Goal: Navigation & Orientation: Find specific page/section

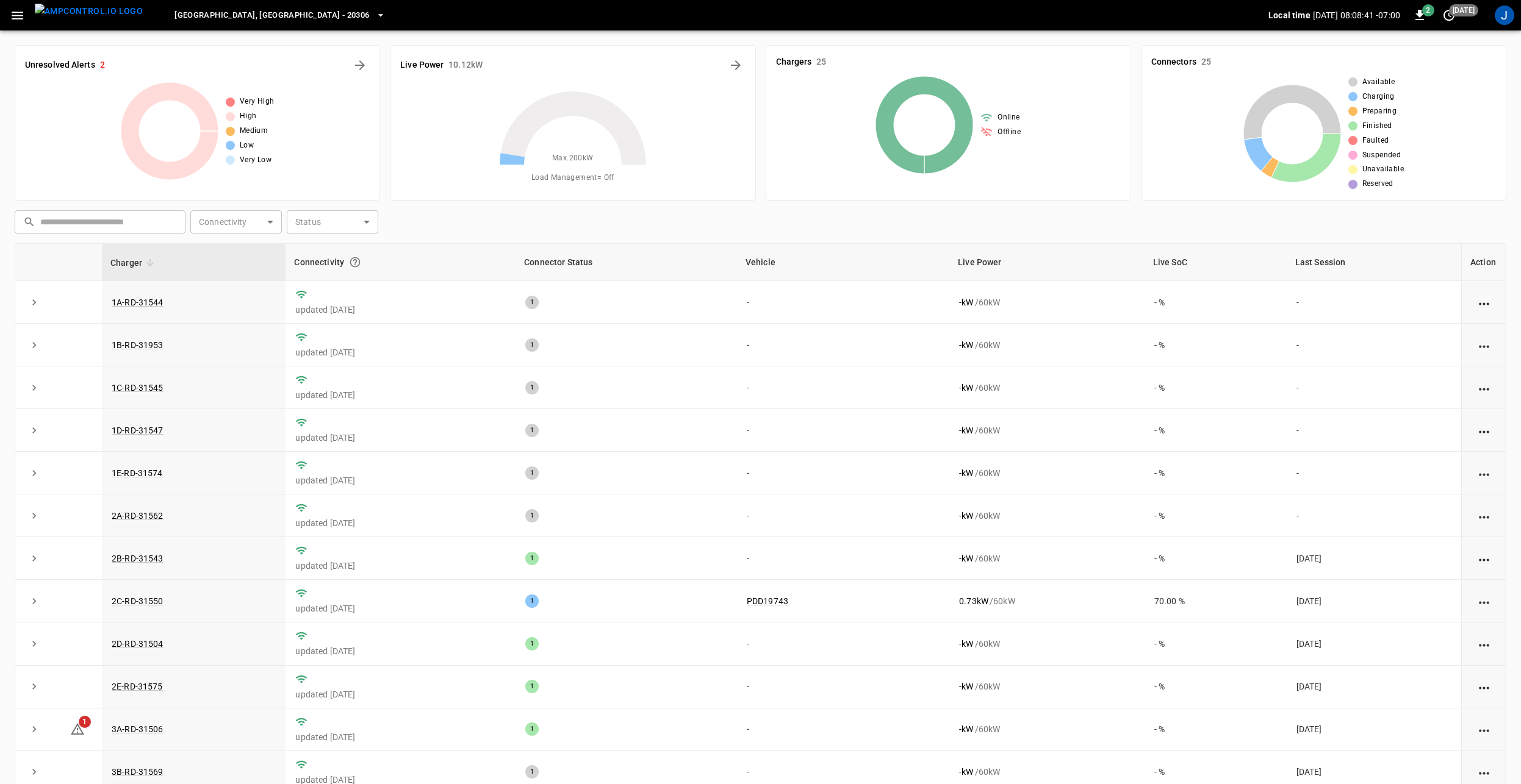
click at [16, 18] on icon "button" at bounding box center [17, 16] width 16 height 16
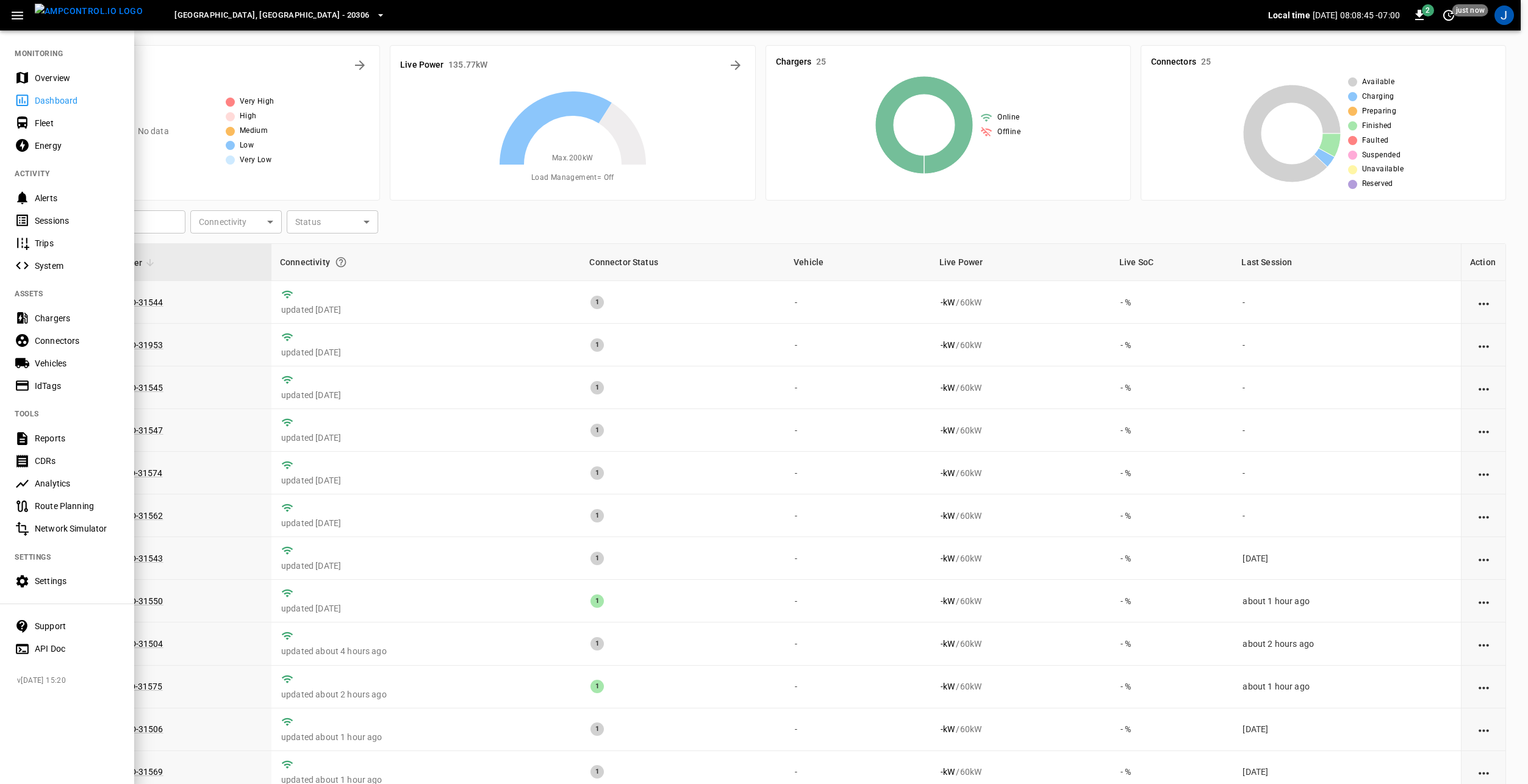
click at [448, 184] on div at bounding box center [764, 392] width 1528 height 784
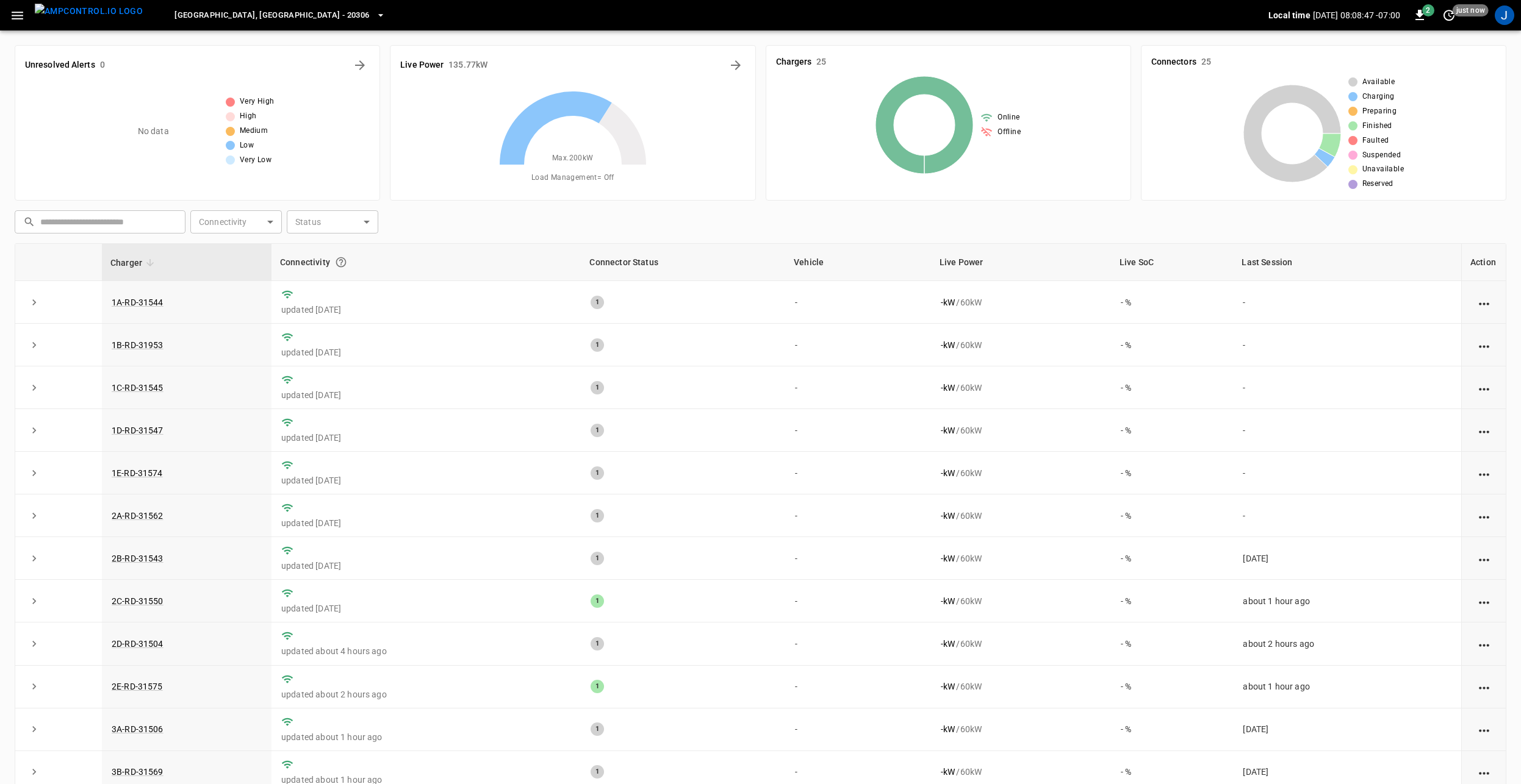
click at [20, 8] on icon "button" at bounding box center [17, 16] width 16 height 16
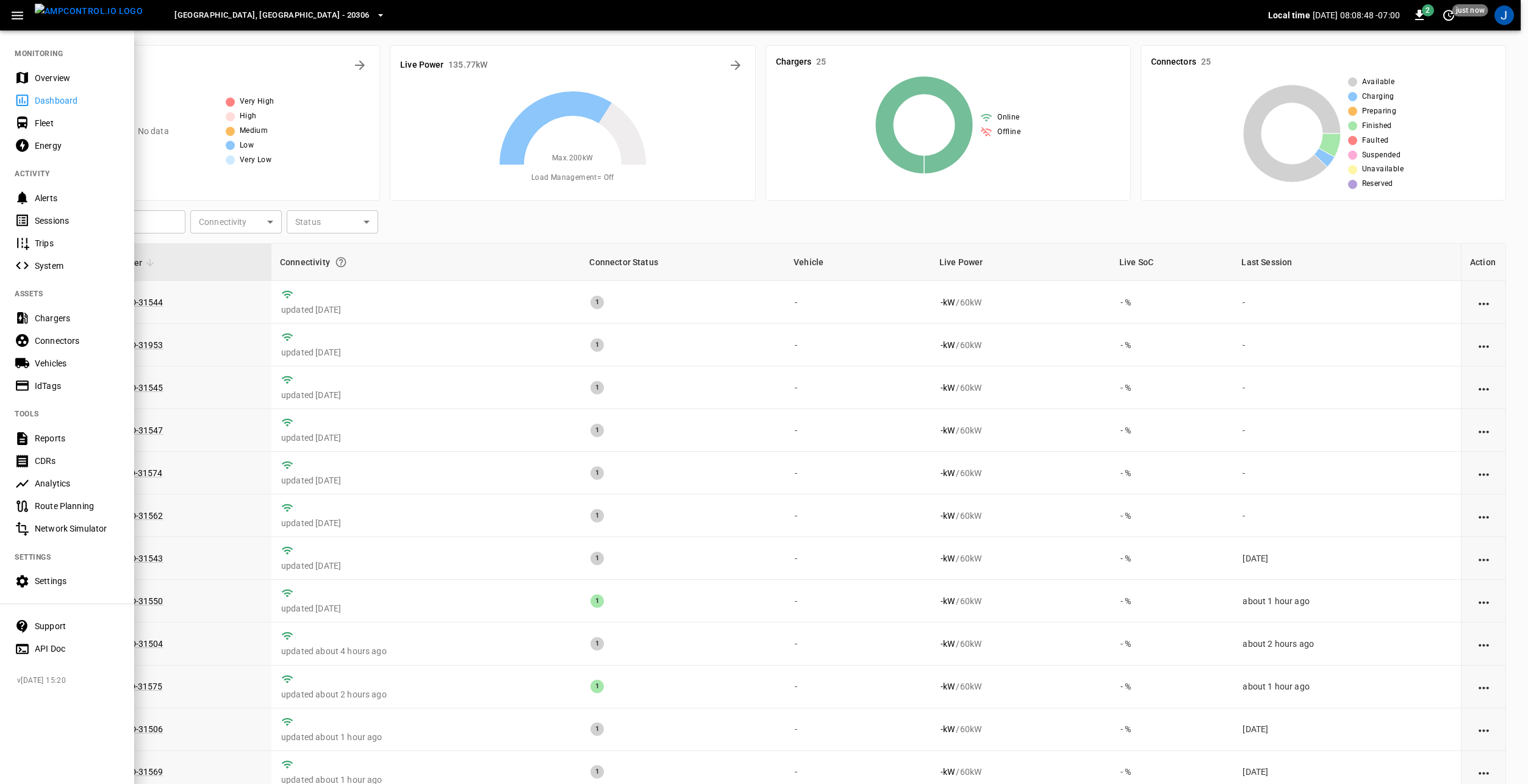
click at [91, 529] on div "Network Simulator" at bounding box center [78, 529] width 85 height 12
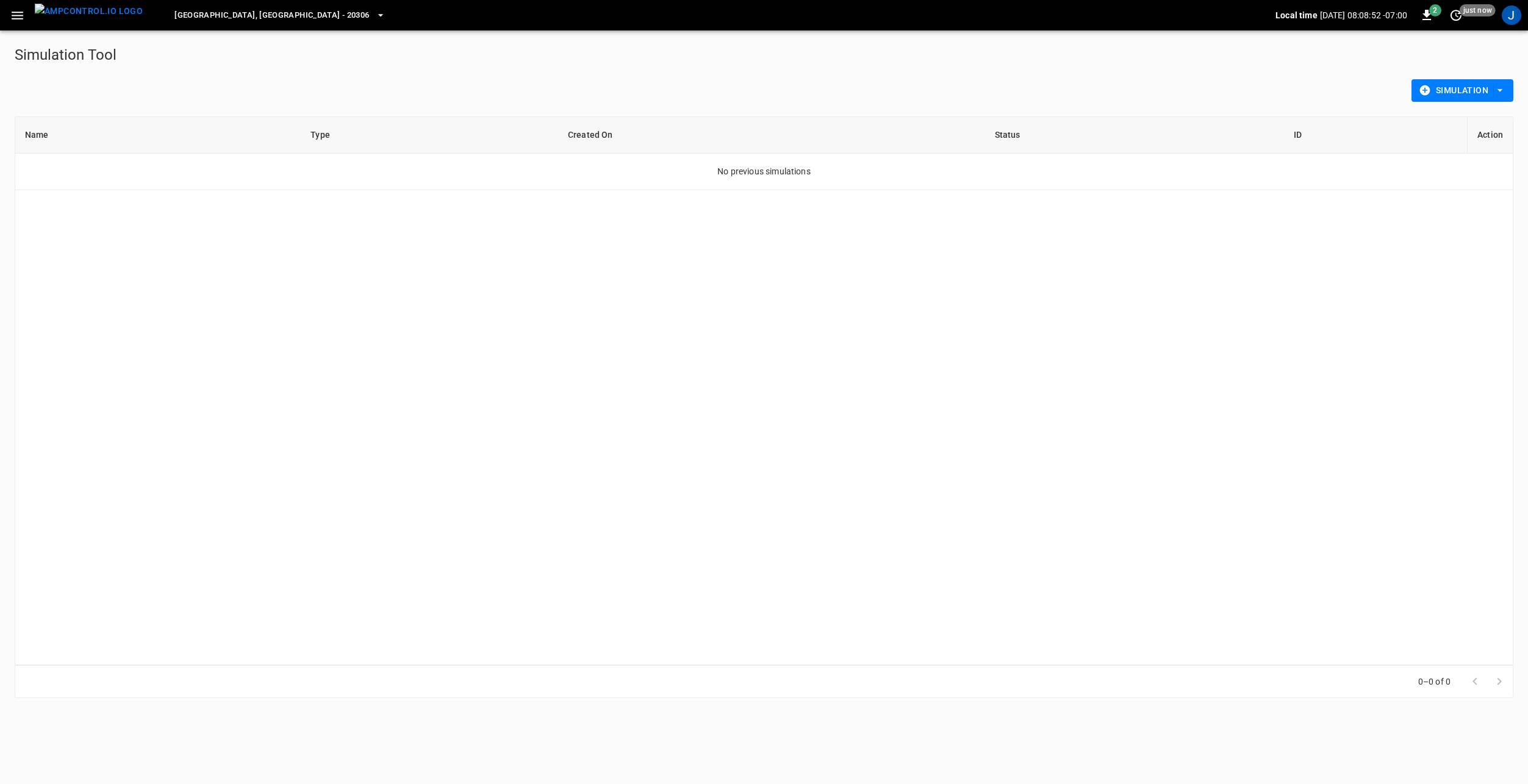
click at [1473, 90] on button "Simulation" at bounding box center [1462, 91] width 102 height 23
click at [1486, 114] on li "Advanced Simulation" at bounding box center [1462, 117] width 101 height 20
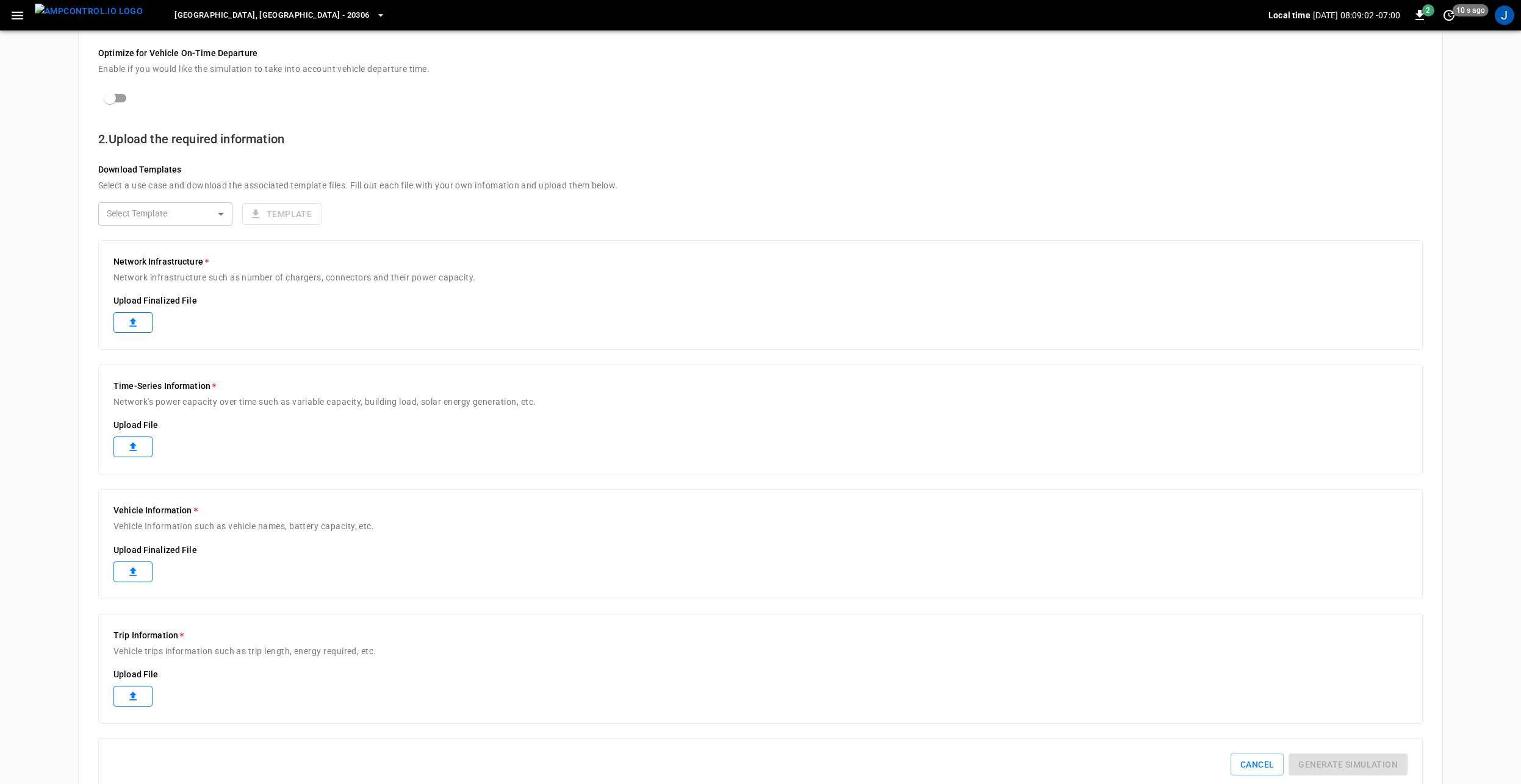
scroll to position [222, 0]
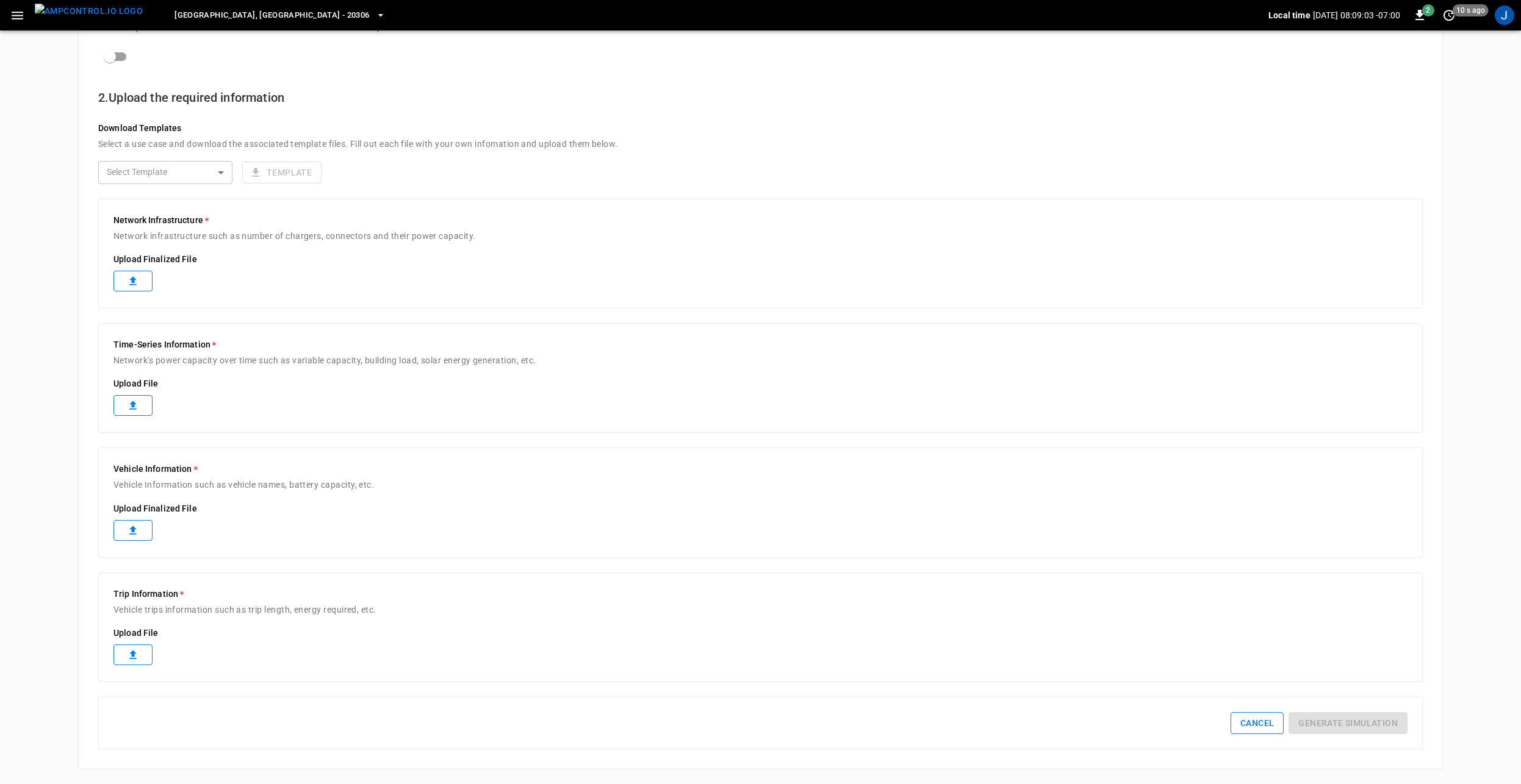
click at [1264, 726] on button "Cancel" at bounding box center [1257, 724] width 53 height 23
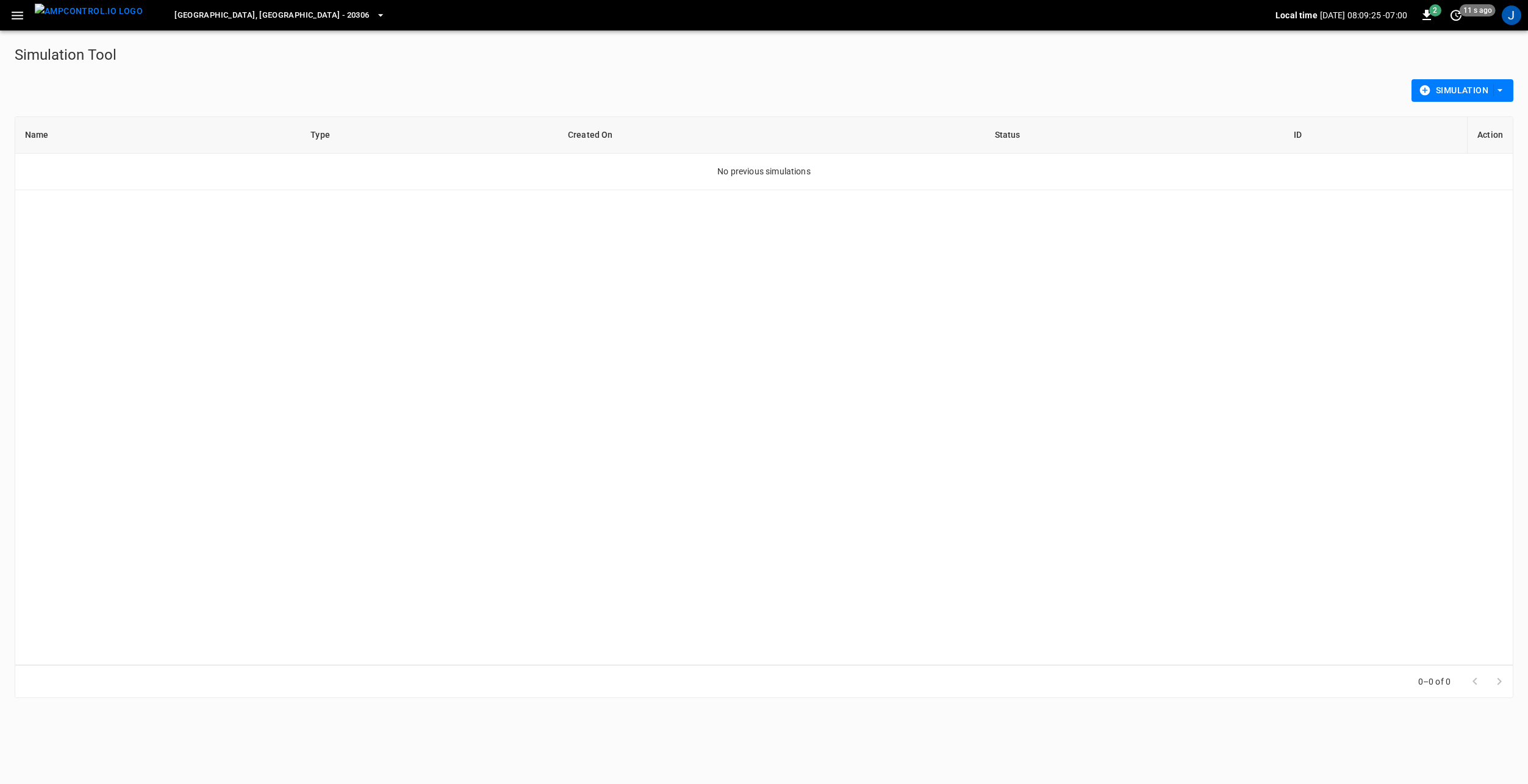
click at [22, 18] on icon "button" at bounding box center [17, 16] width 11 height 8
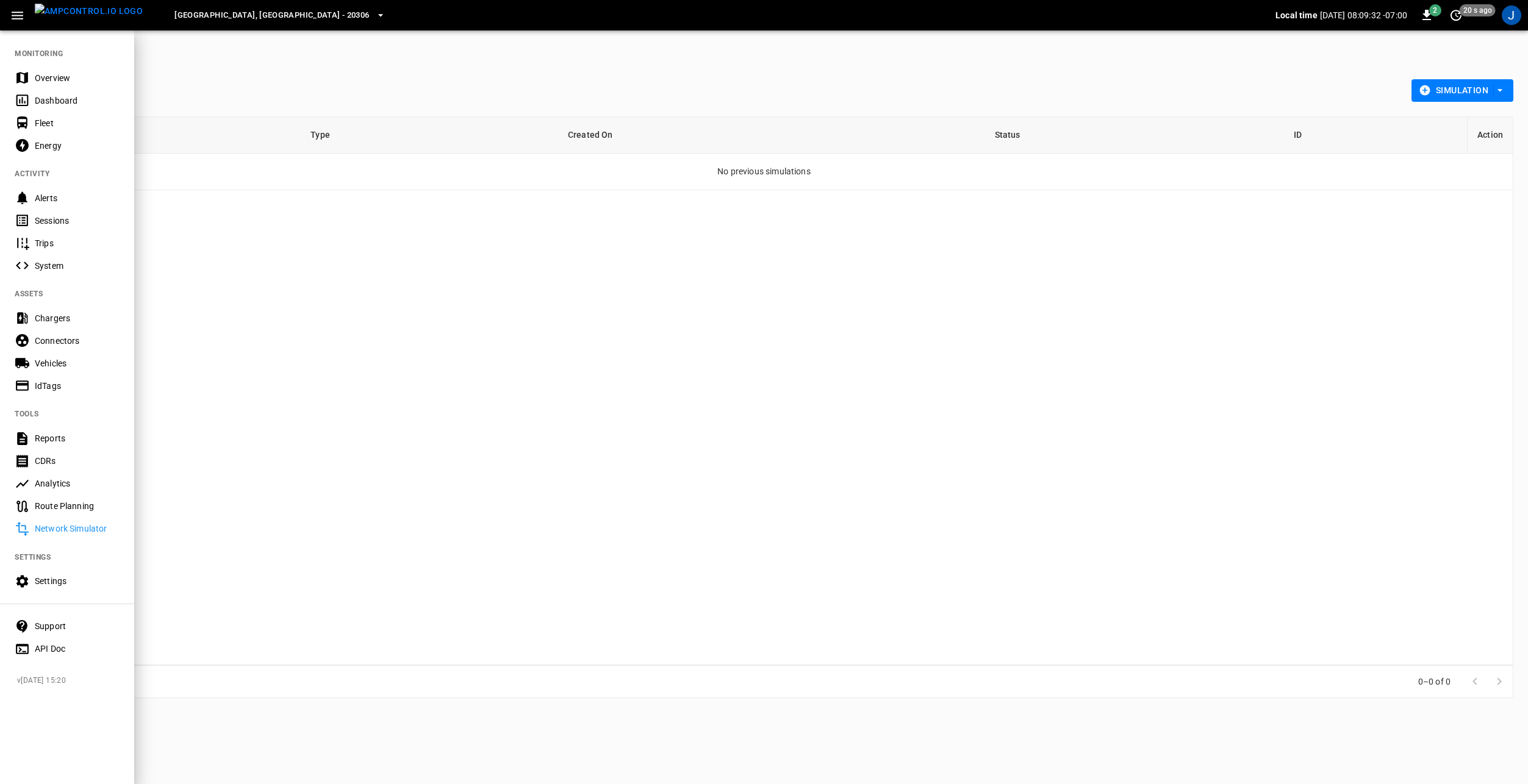
click at [17, 16] on icon "button" at bounding box center [17, 16] width 11 height 8
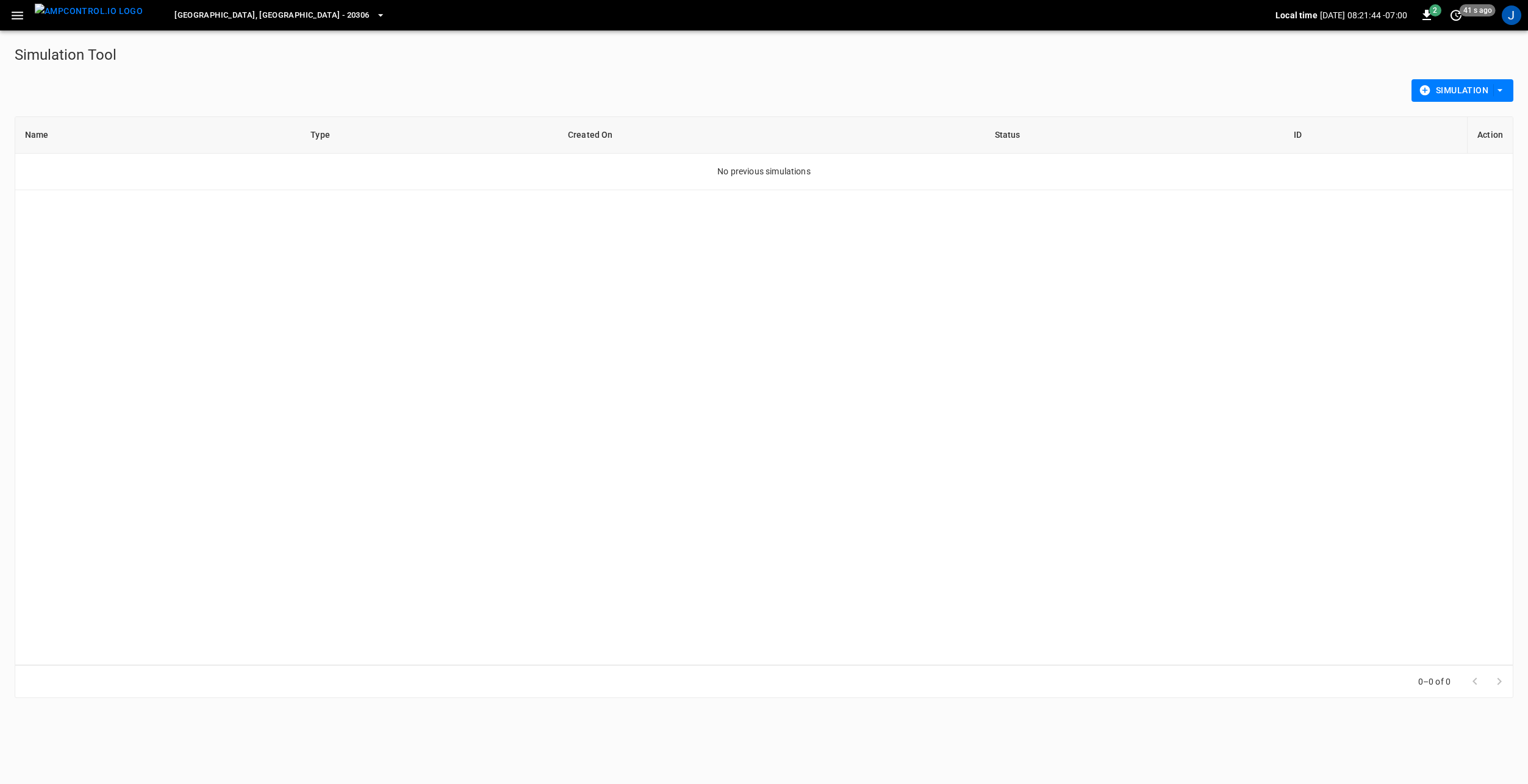
click at [14, 18] on icon "button" at bounding box center [17, 16] width 11 height 8
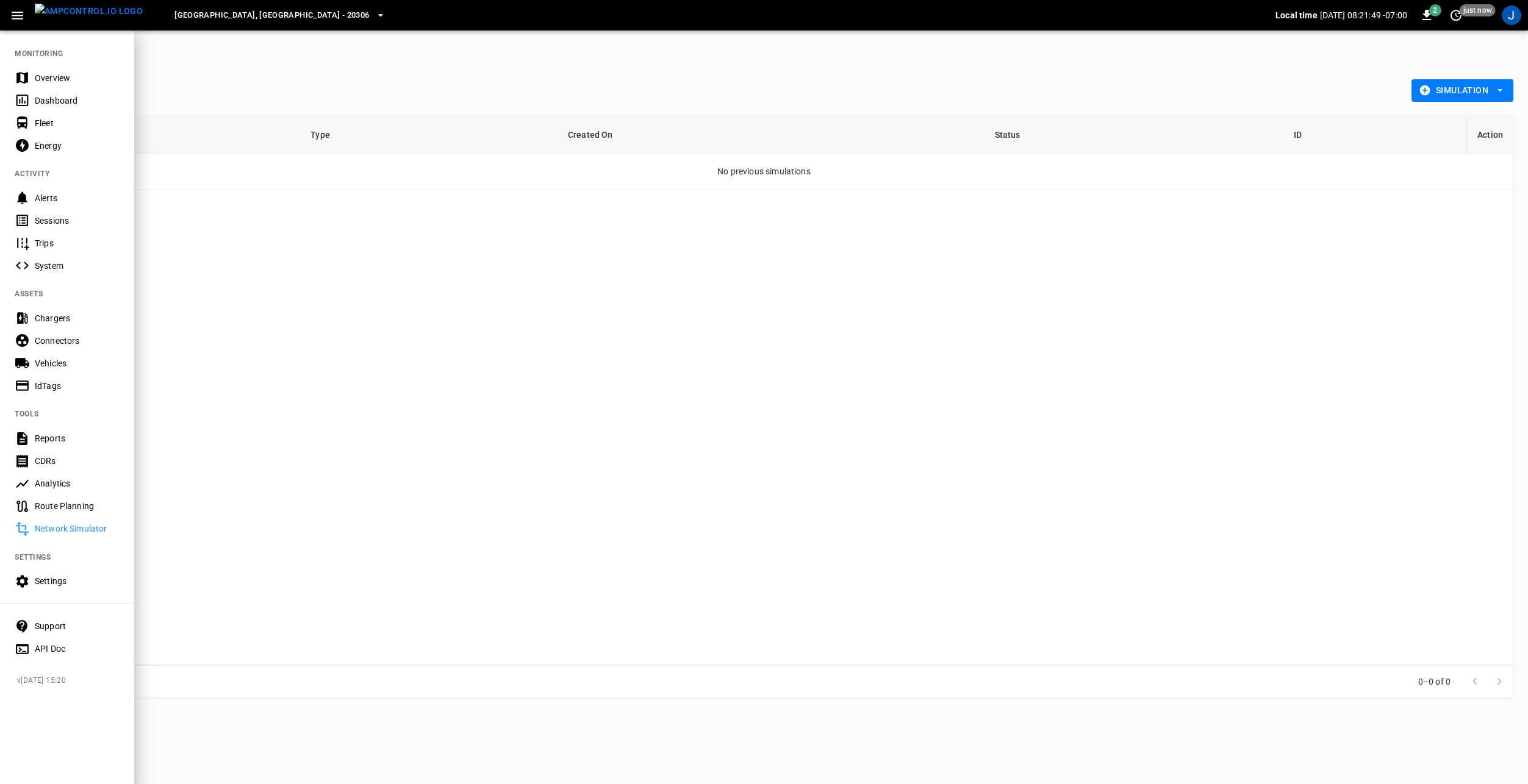
click at [58, 582] on div "Settings" at bounding box center [78, 581] width 85 height 12
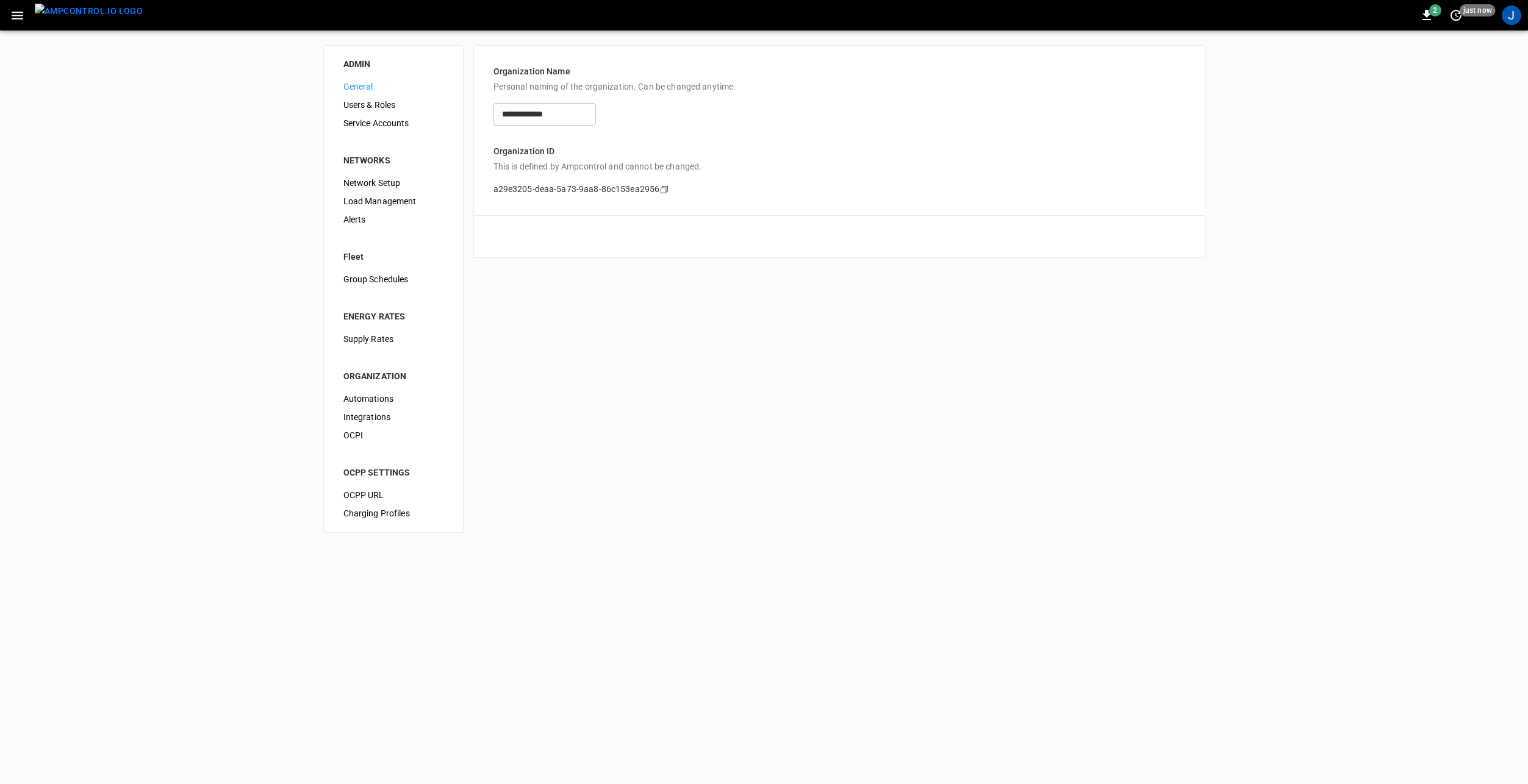
click at [388, 182] on span "Network Setup" at bounding box center [393, 184] width 100 height 13
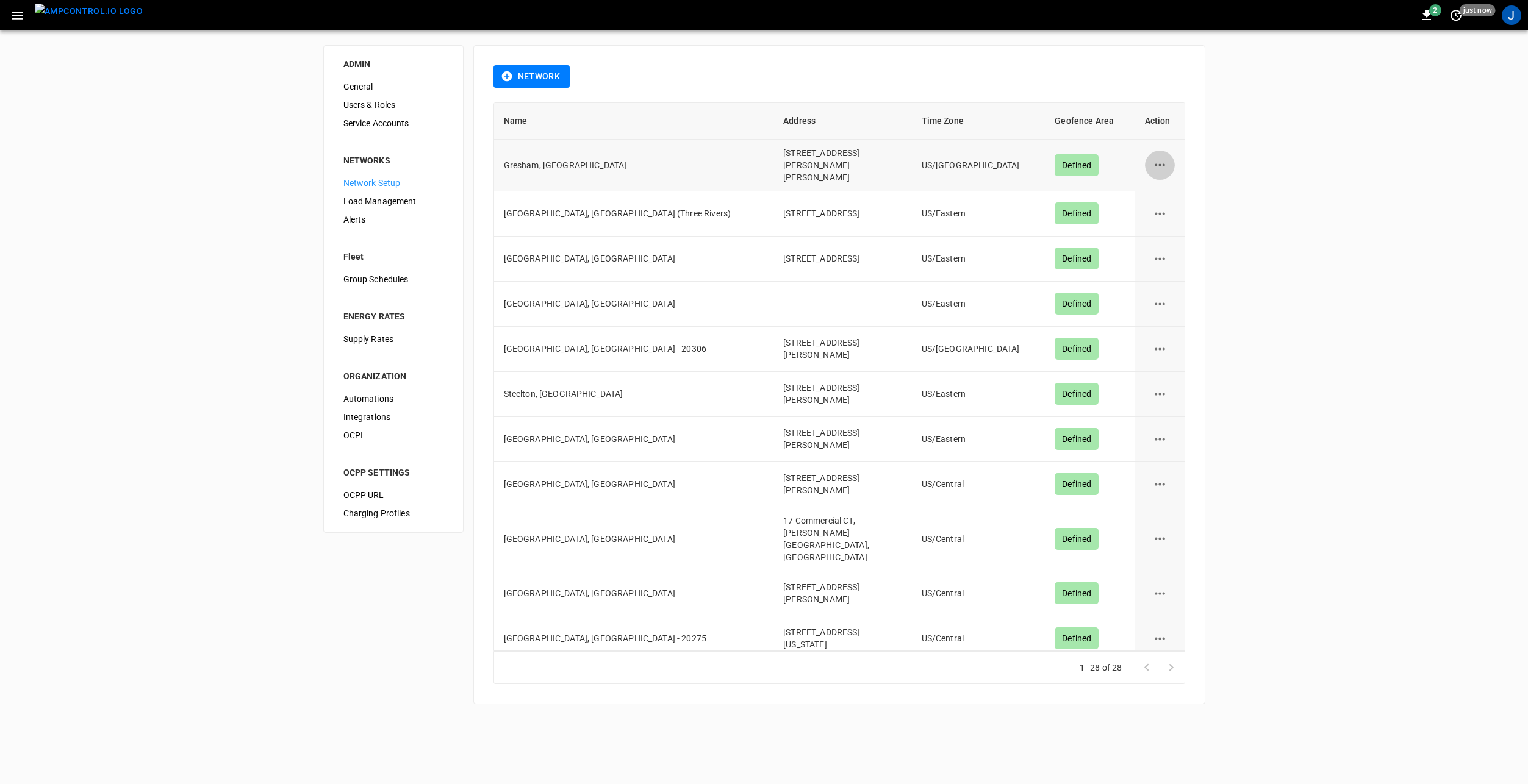
click at [1152, 164] on icon "network options" at bounding box center [1159, 165] width 16 height 16
click at [1313, 200] on div at bounding box center [764, 392] width 1528 height 784
click at [410, 196] on span "Load Management" at bounding box center [393, 202] width 100 height 13
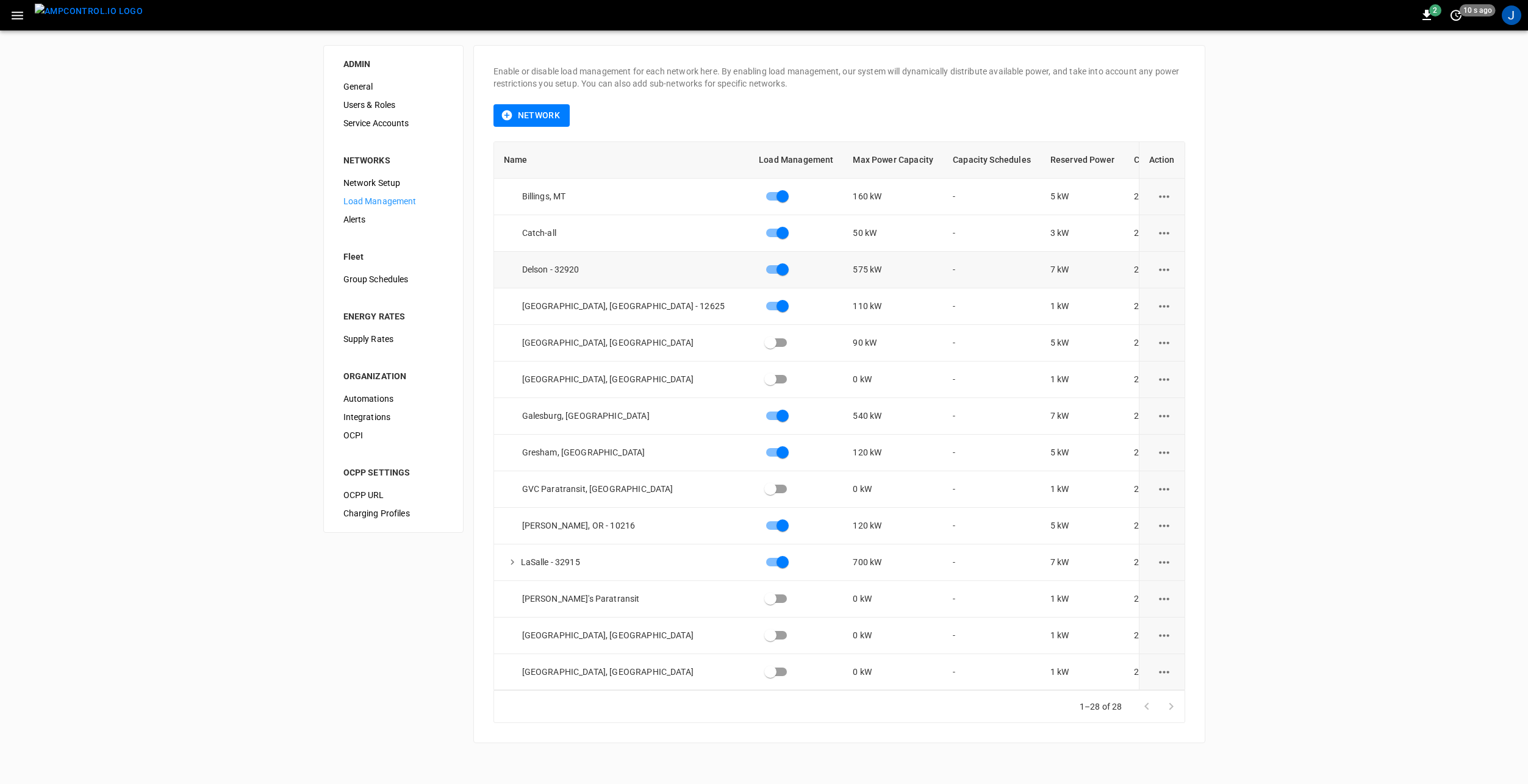
click at [1158, 269] on icon "load management options" at bounding box center [1163, 269] width 11 height 2
click at [1191, 343] on li "Add Sub Network" at bounding box center [1185, 339] width 86 height 20
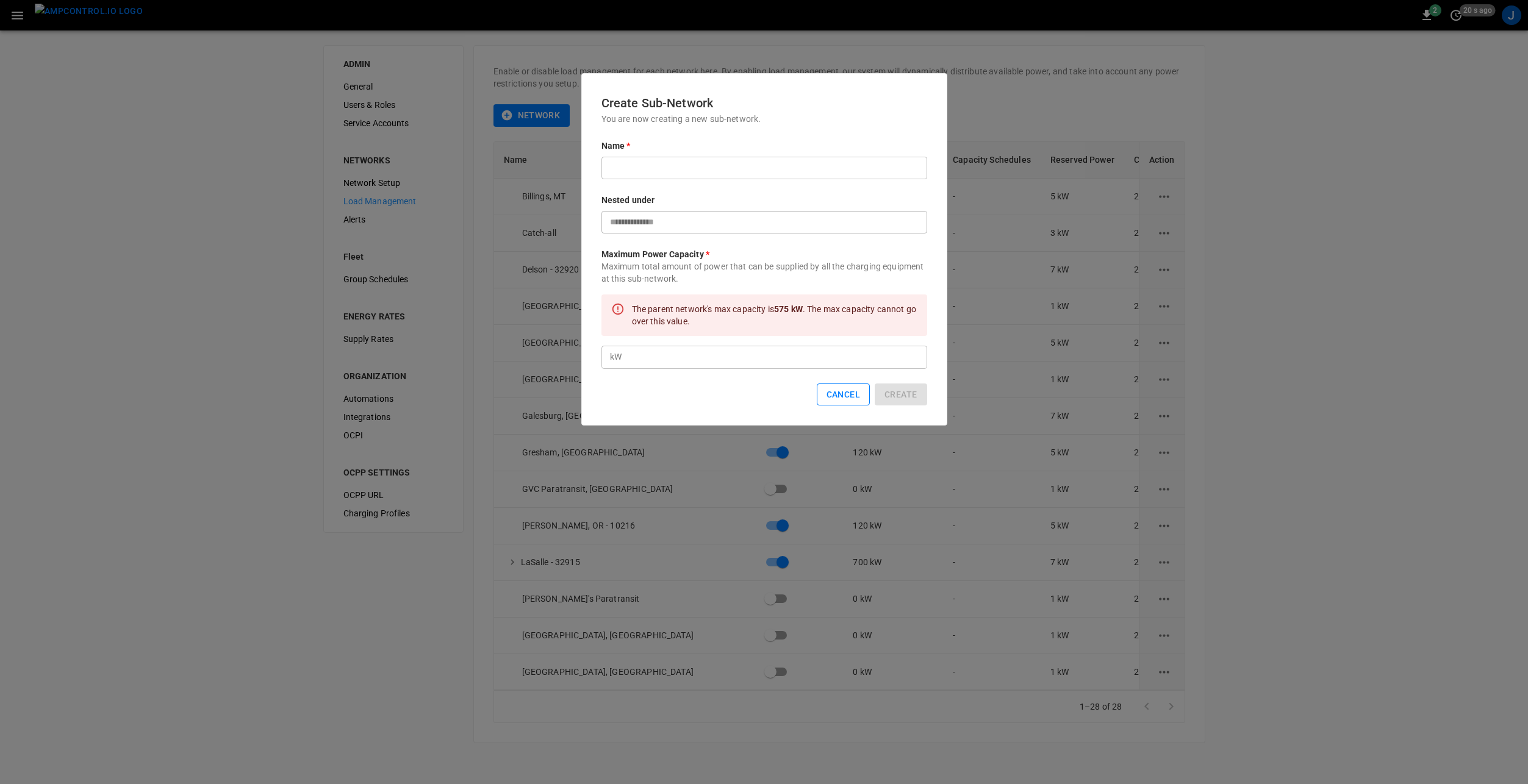
click at [835, 397] on button "Cancel" at bounding box center [843, 395] width 53 height 23
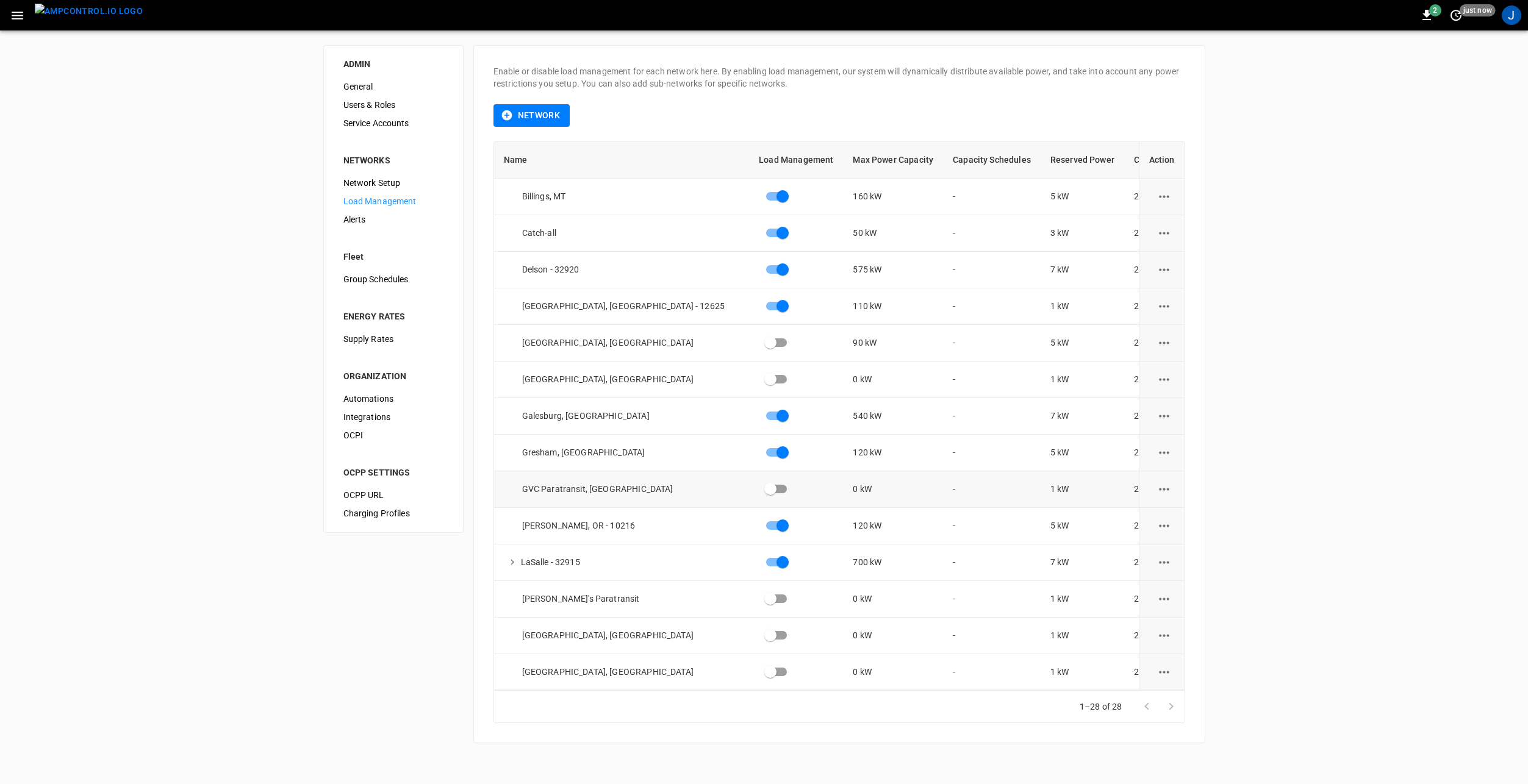
drag, startPoint x: 1371, startPoint y: 486, endPoint x: 1074, endPoint y: 491, distance: 297.0
click at [1370, 485] on div "ADMIN General Users & Roles Service Accounts NETWORKS Network Setup Load Manage…" at bounding box center [764, 394] width 1528 height 728
click at [66, 19] on img "menu" at bounding box center [89, 11] width 108 height 16
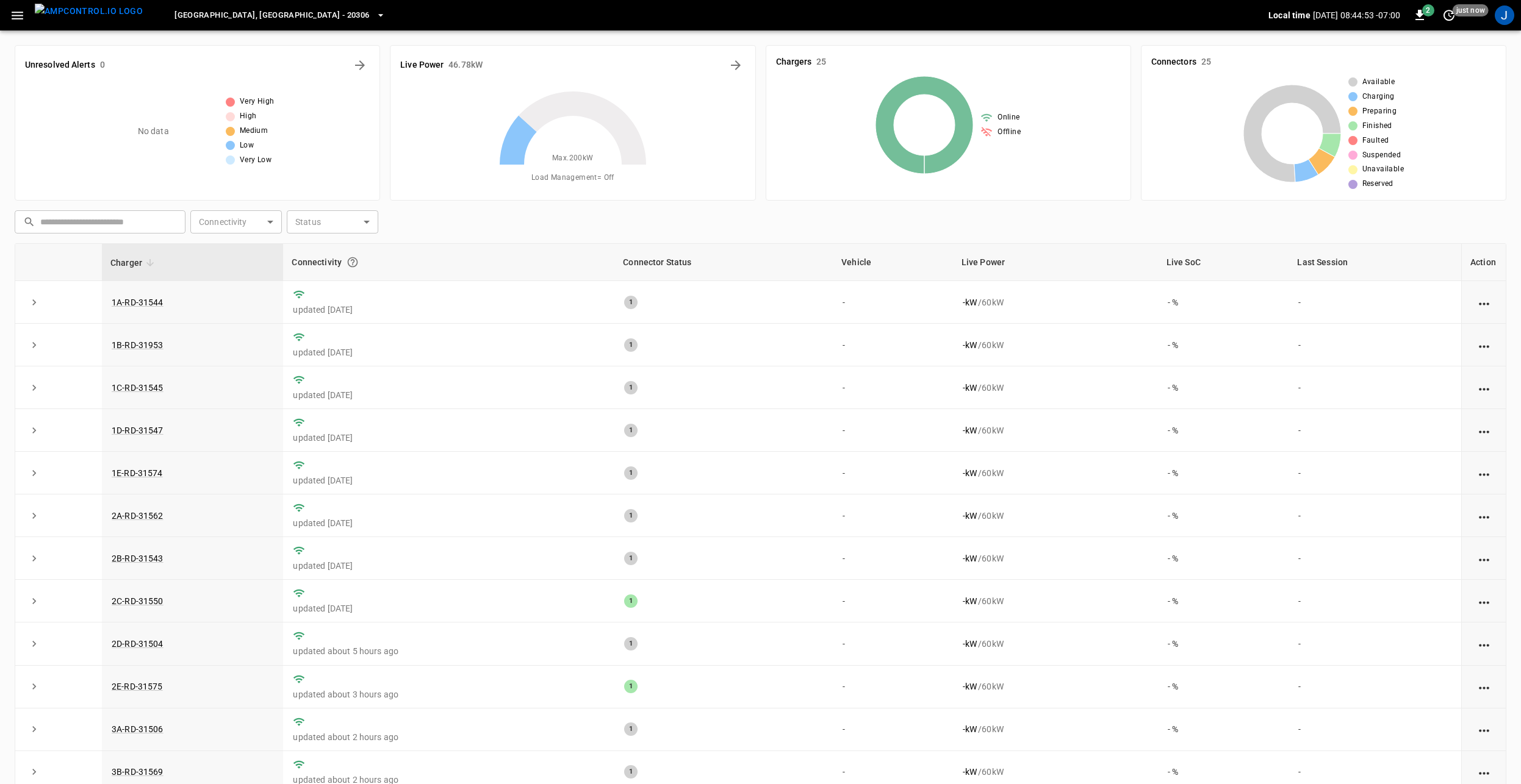
click at [23, 19] on icon "button" at bounding box center [17, 16] width 11 height 8
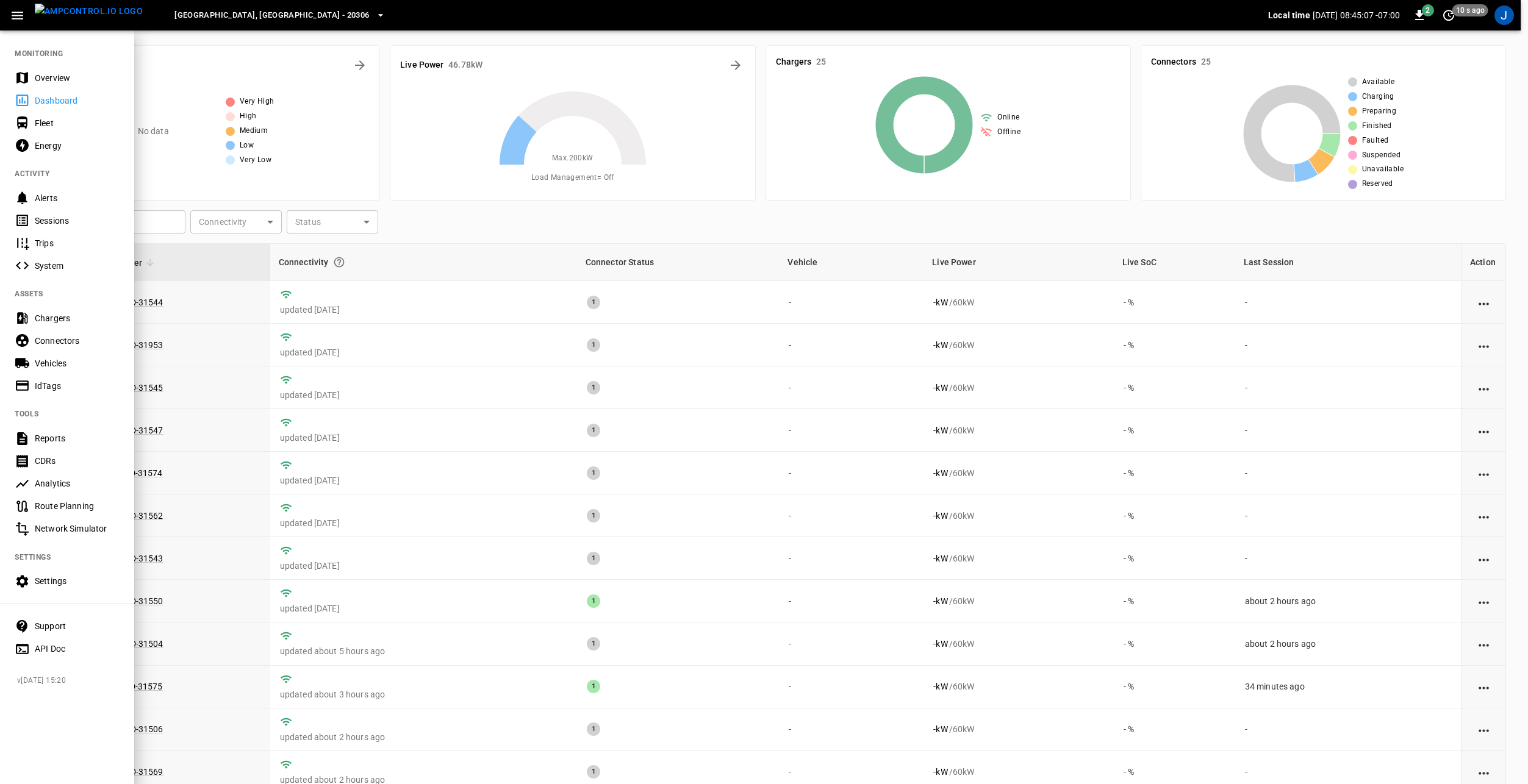
click at [196, 20] on span "[GEOGRAPHIC_DATA], [GEOGRAPHIC_DATA] - 20306" at bounding box center [272, 15] width 194 height 14
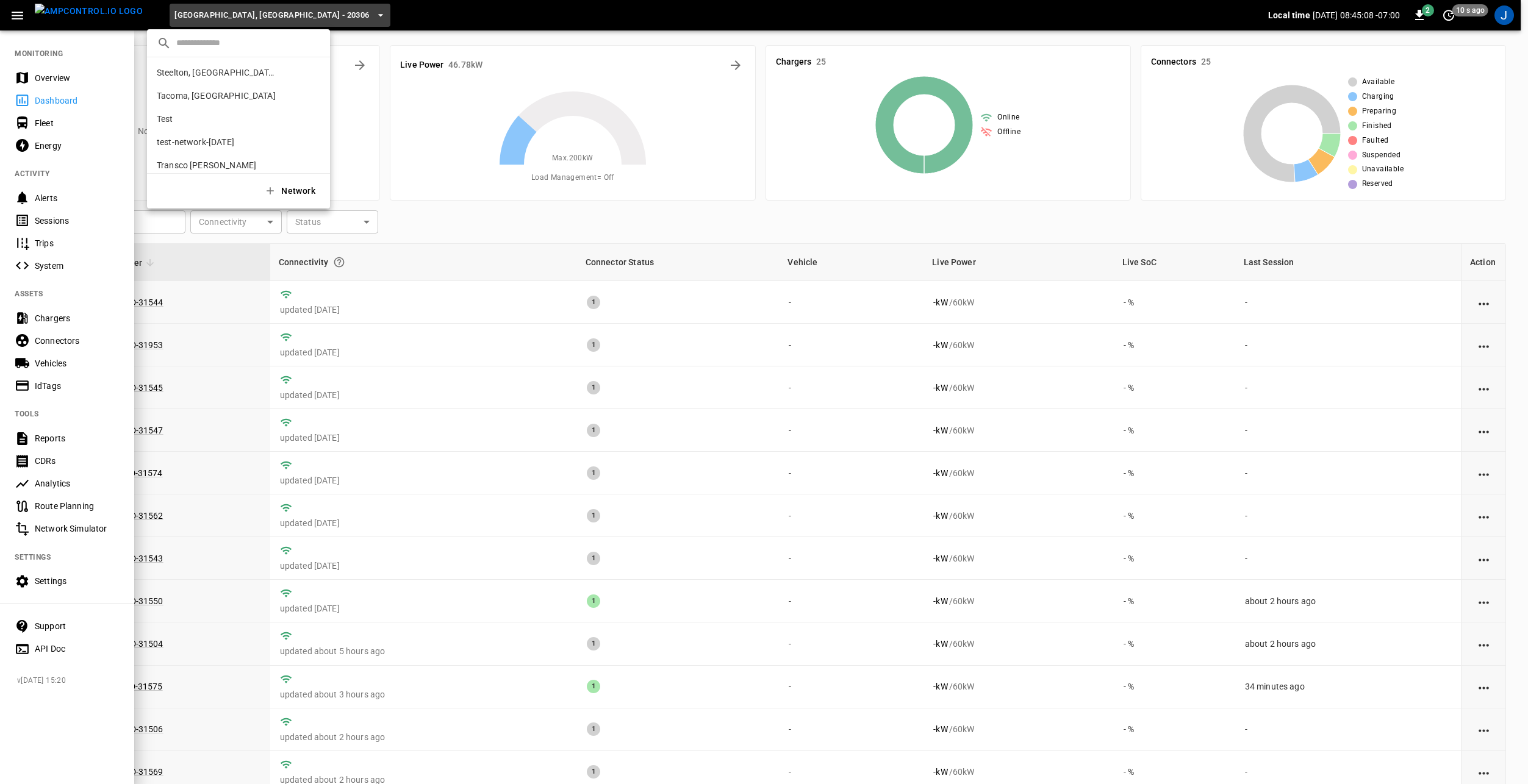
scroll to position [543, 0]
click at [204, 153] on p "[GEOGRAPHIC_DATA], [GEOGRAPHIC_DATA]" at bounding box center [216, 157] width 120 height 12
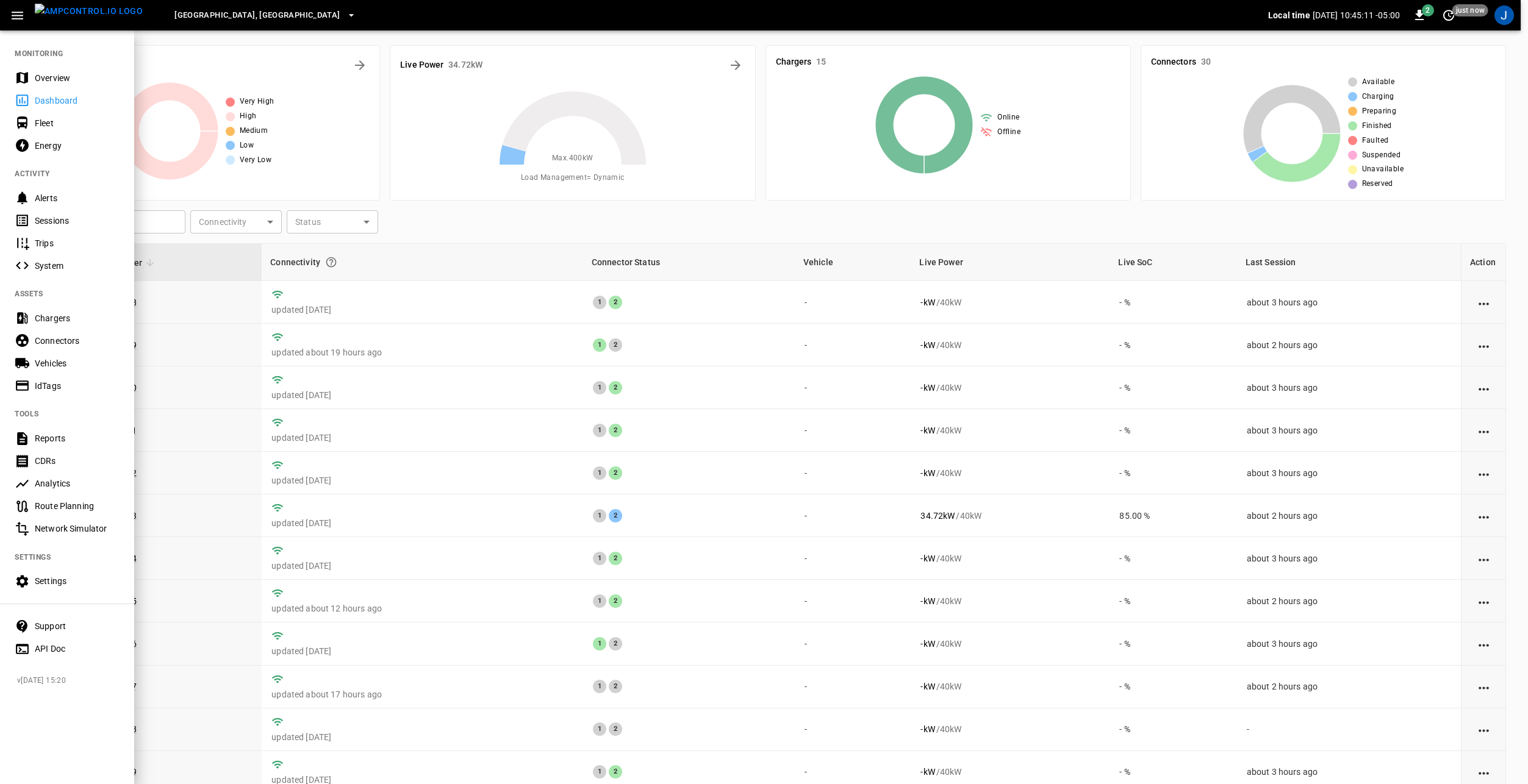
click at [410, 209] on div at bounding box center [764, 392] width 1528 height 784
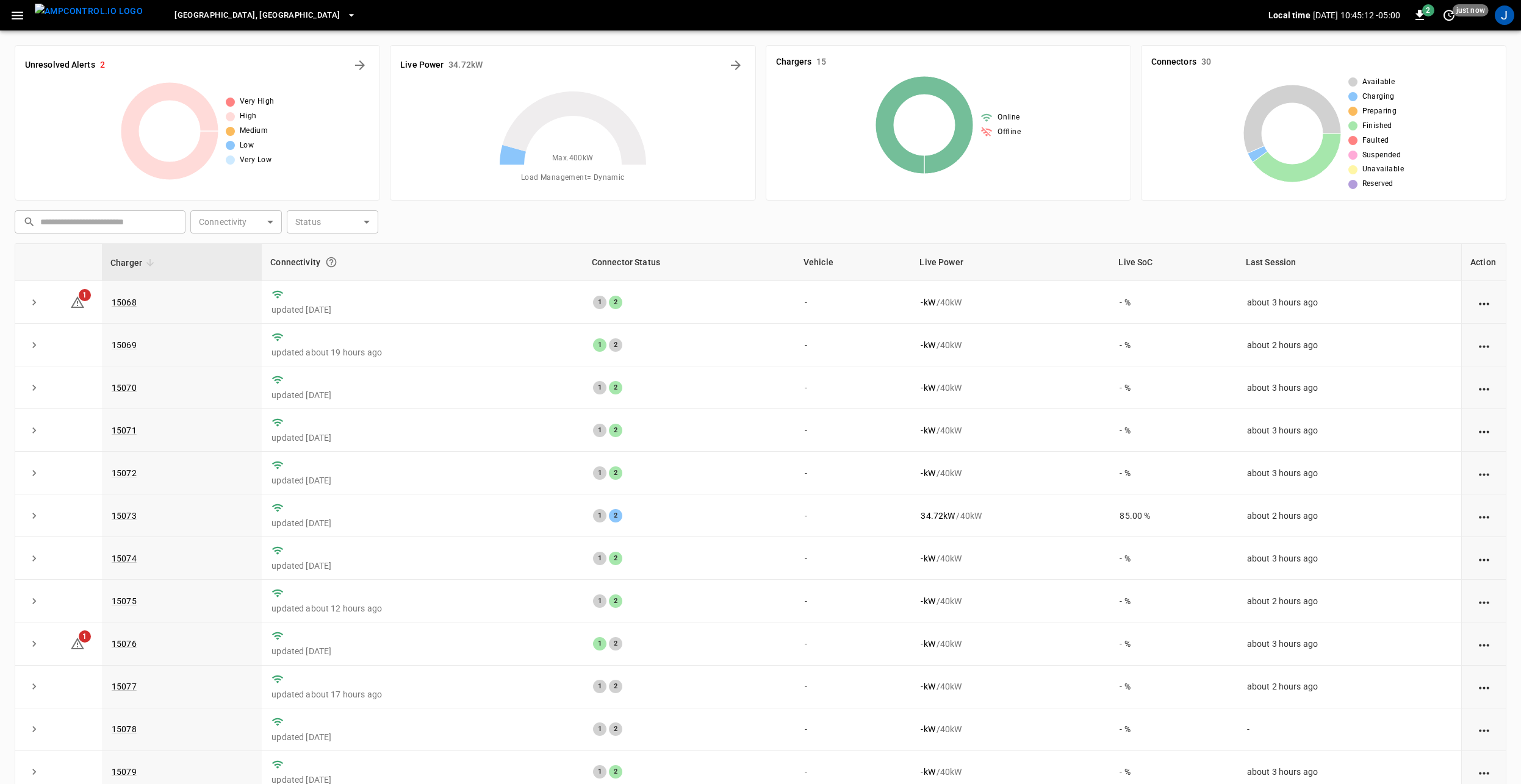
click at [23, 19] on icon "button" at bounding box center [17, 16] width 16 height 16
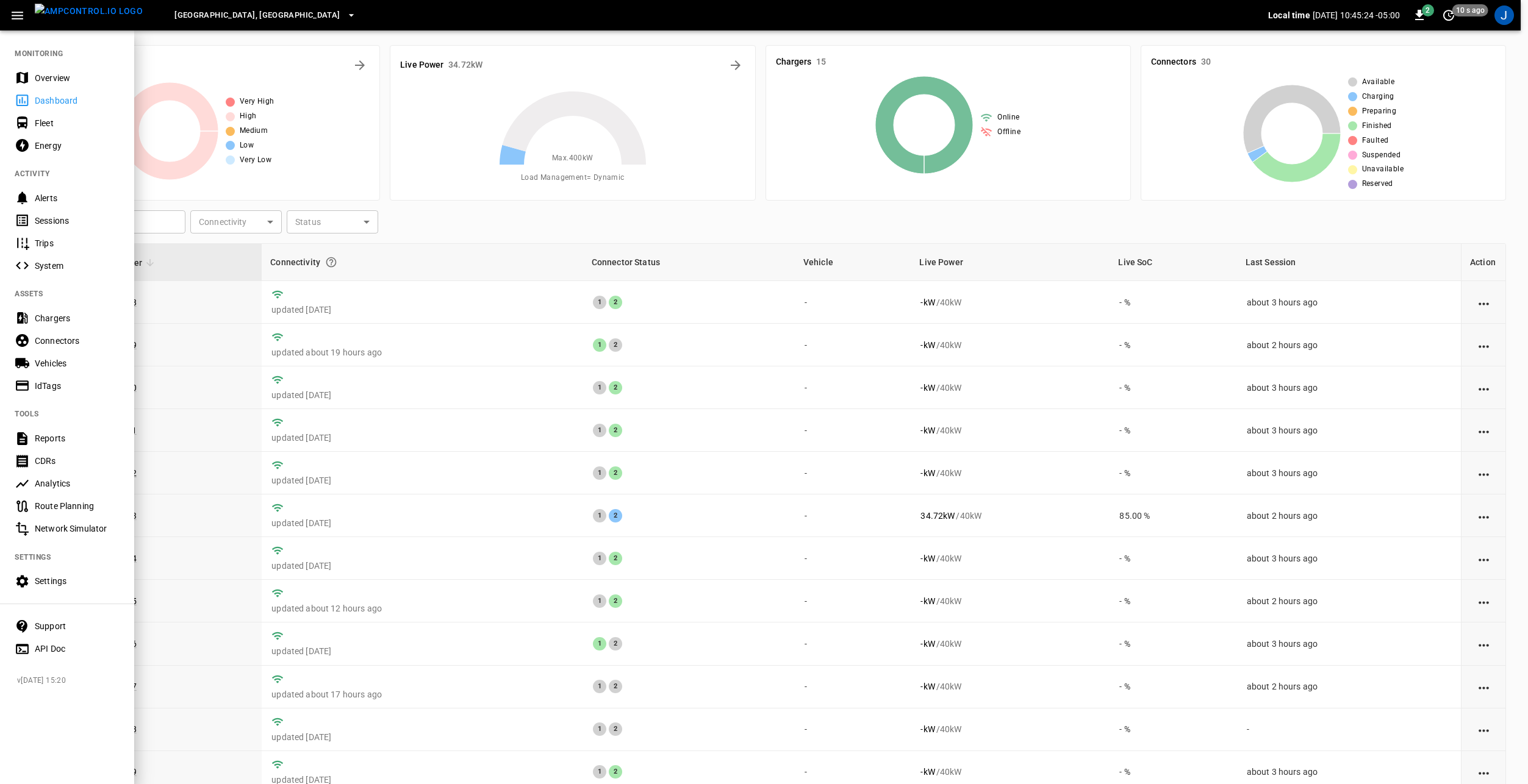
click at [450, 206] on div at bounding box center [764, 392] width 1528 height 784
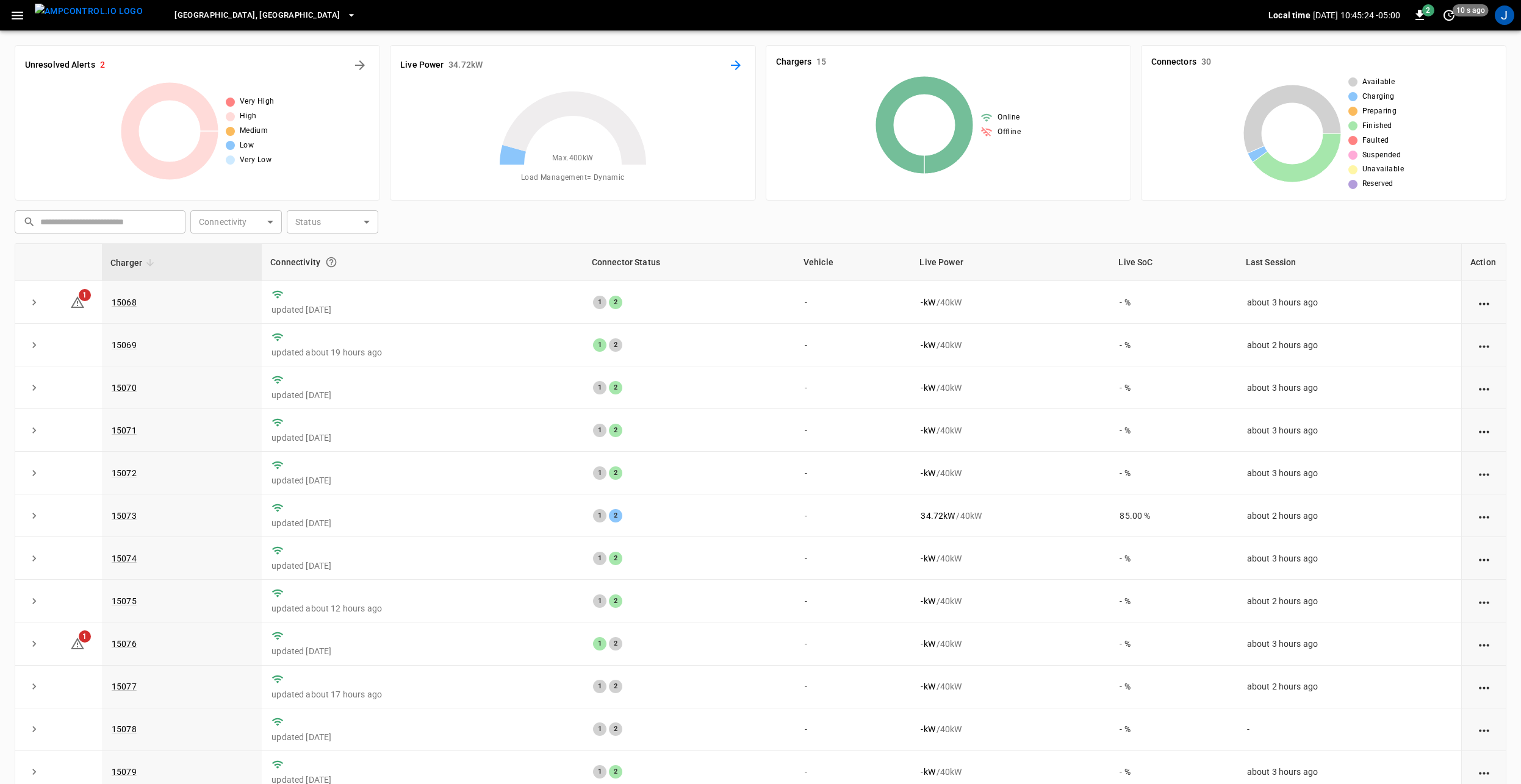
click at [736, 65] on icon "Energy Overview" at bounding box center [736, 65] width 10 height 10
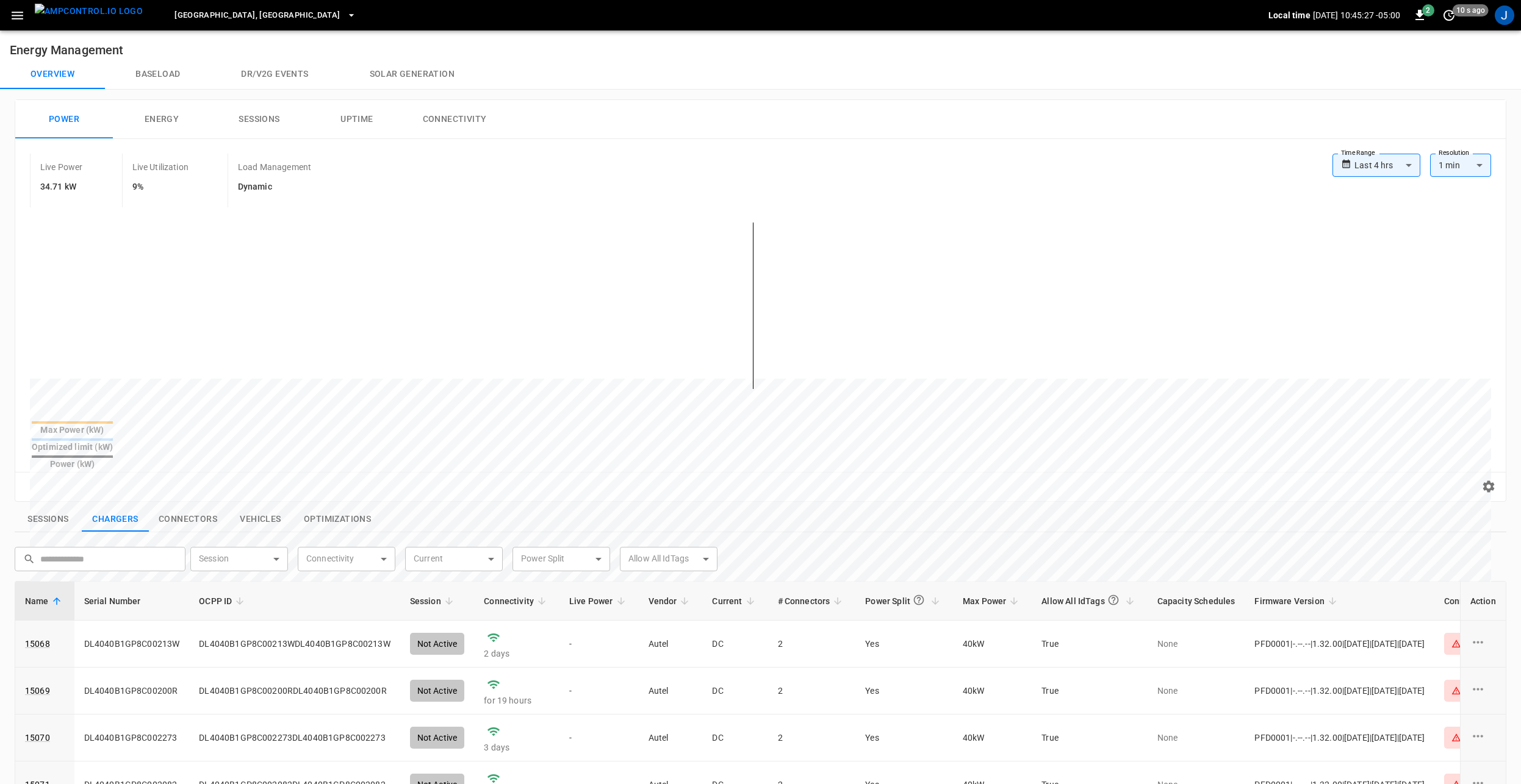
click at [455, 120] on button "Connectivity" at bounding box center [455, 120] width 98 height 39
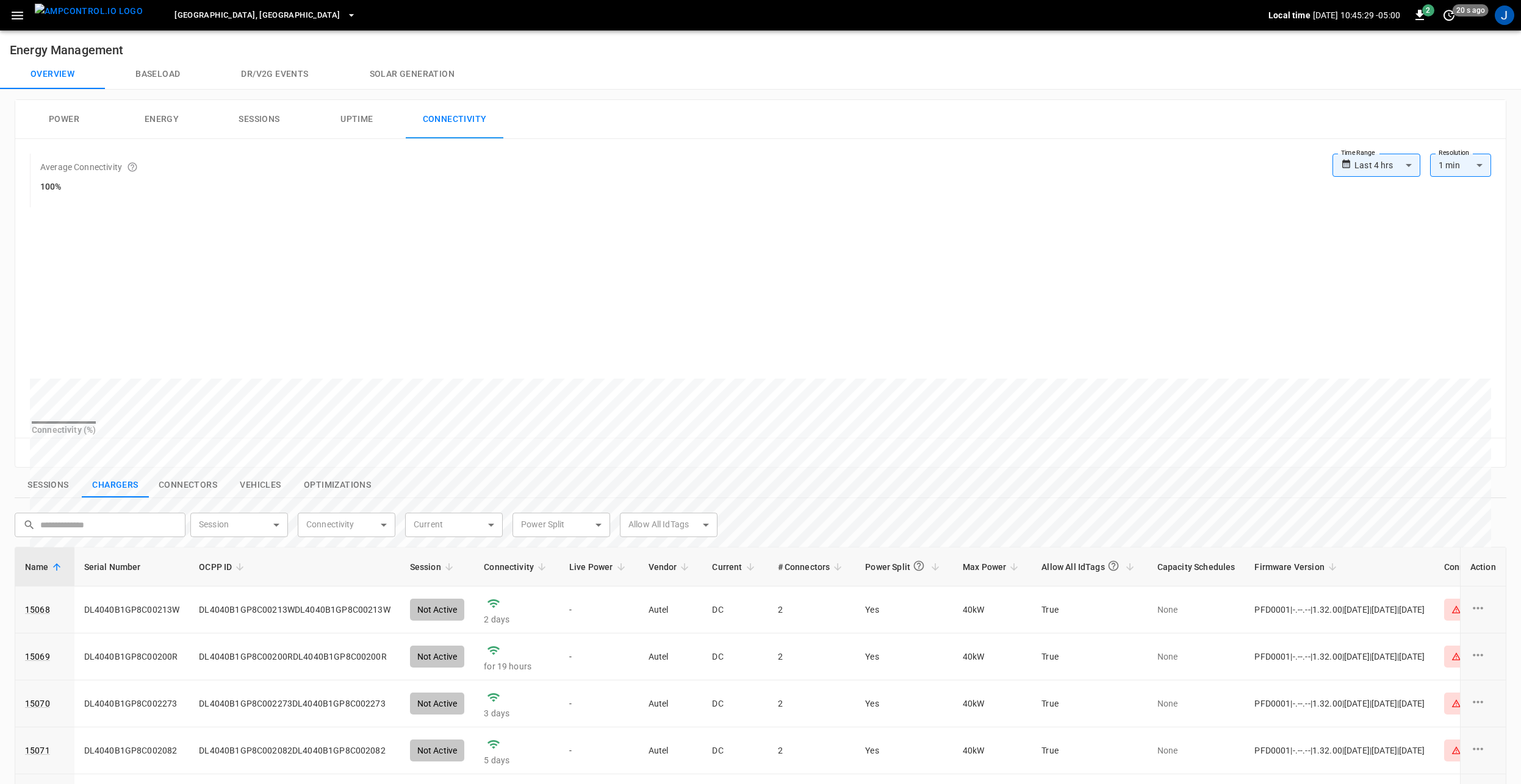
click at [1369, 167] on body "**********" at bounding box center [760, 569] width 1521 height 1139
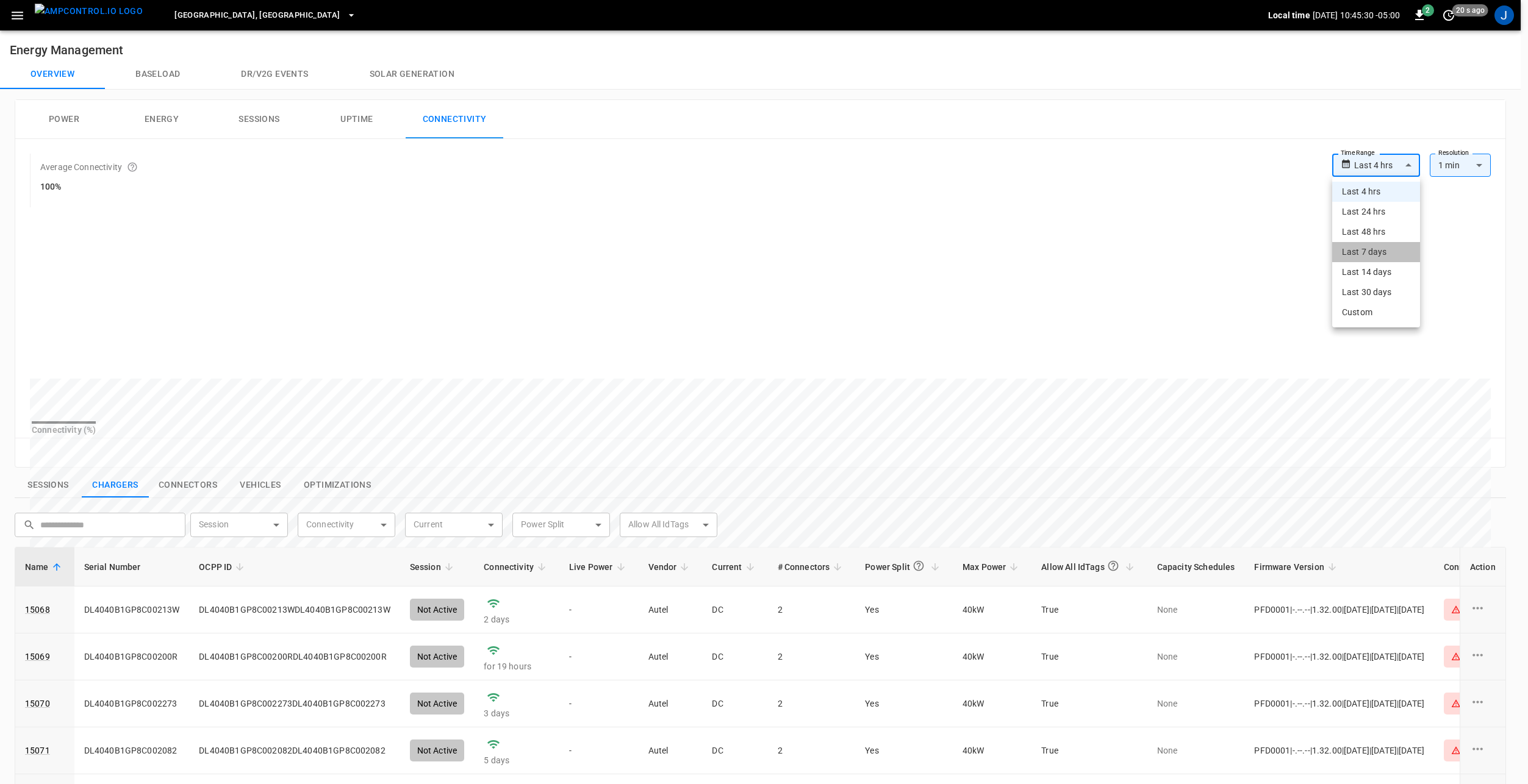
click at [1369, 250] on li "Last 7 days" at bounding box center [1376, 252] width 88 height 20
type input "**********"
type input "***"
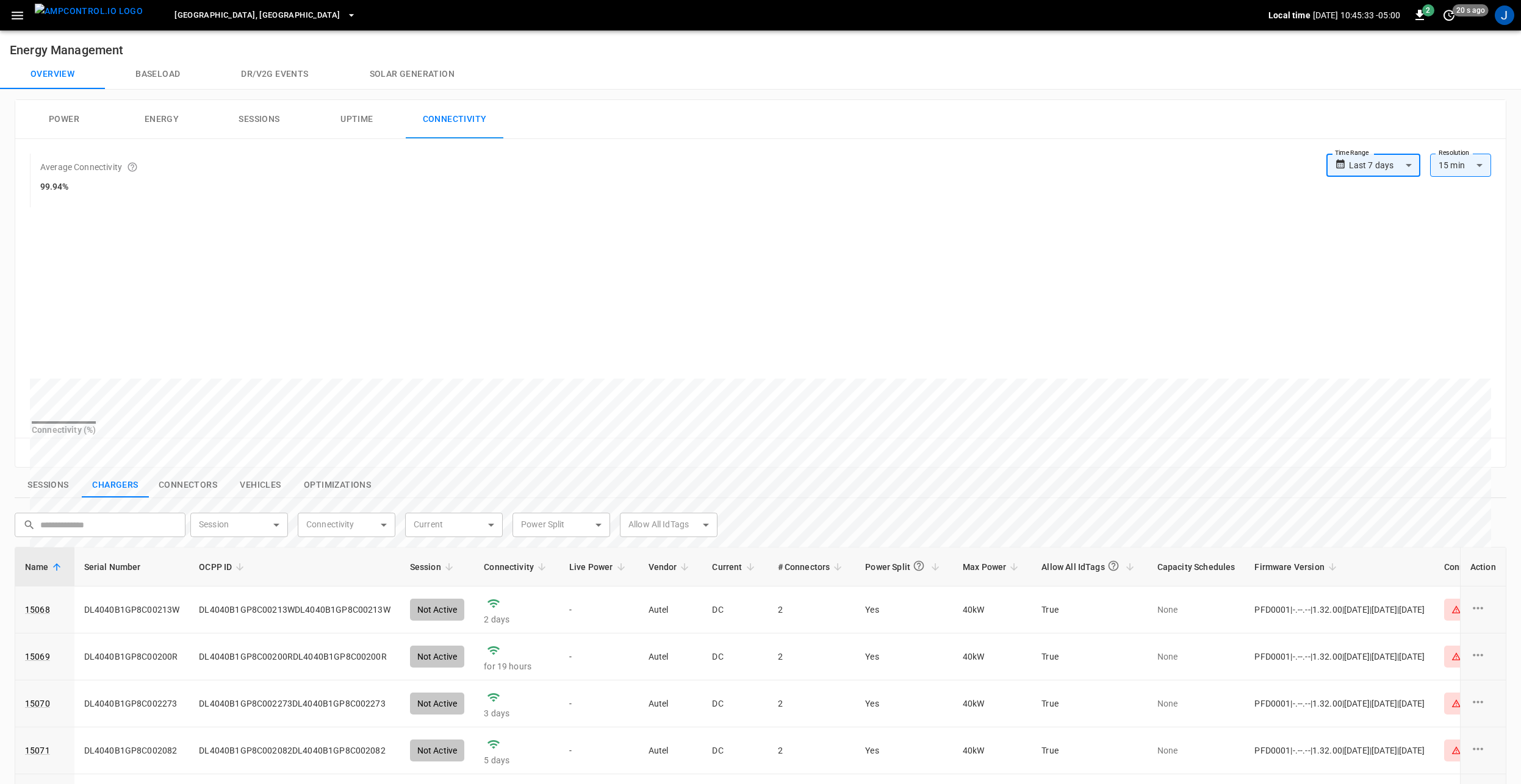
click at [1381, 162] on body "**********" at bounding box center [760, 569] width 1521 height 1139
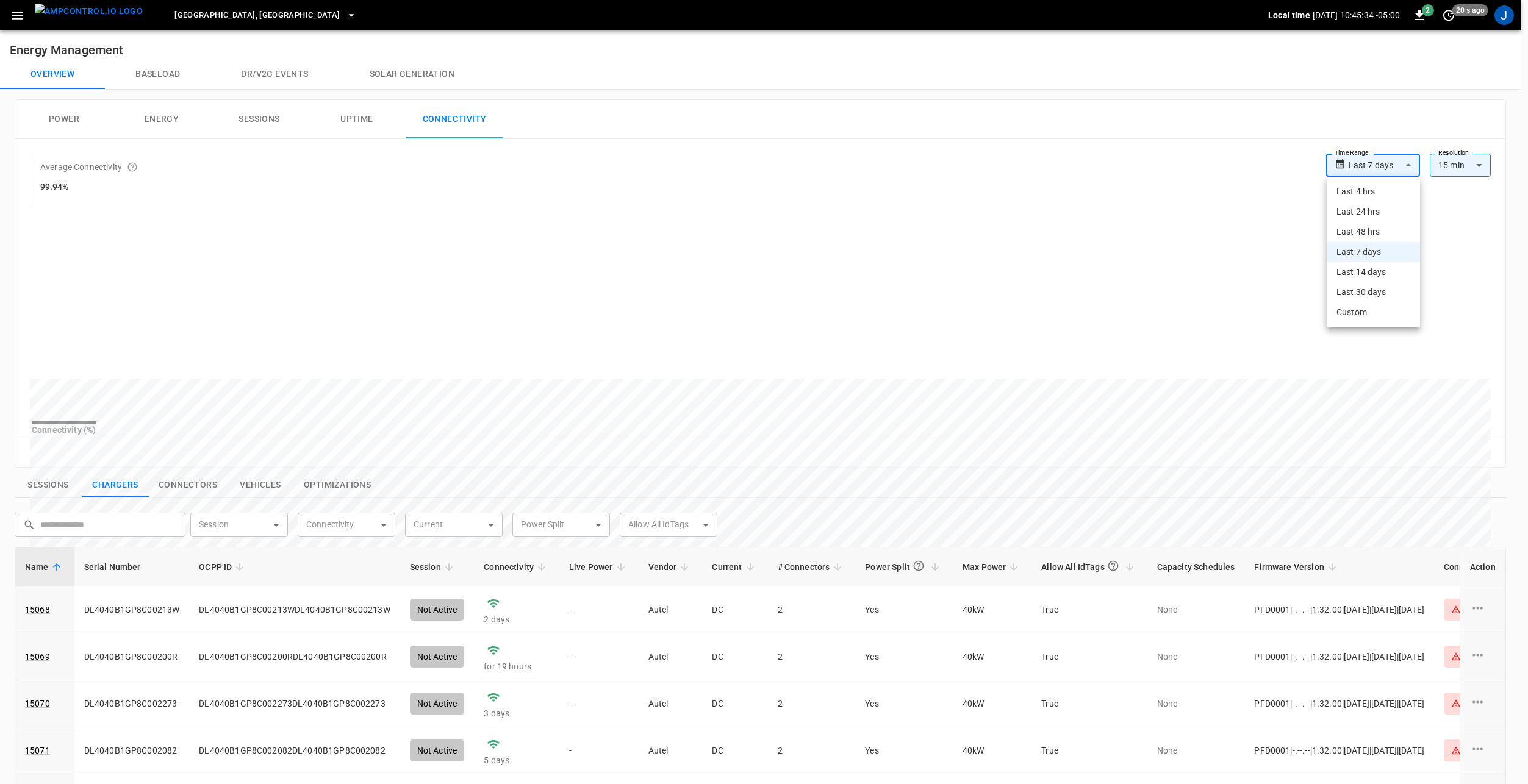
click at [1384, 292] on li "Last 30 days" at bounding box center [1373, 292] width 93 height 20
type input "**********"
type input "**"
click at [1386, 170] on body "**********" at bounding box center [764, 569] width 1528 height 1139
click at [1379, 163] on div at bounding box center [764, 392] width 1528 height 784
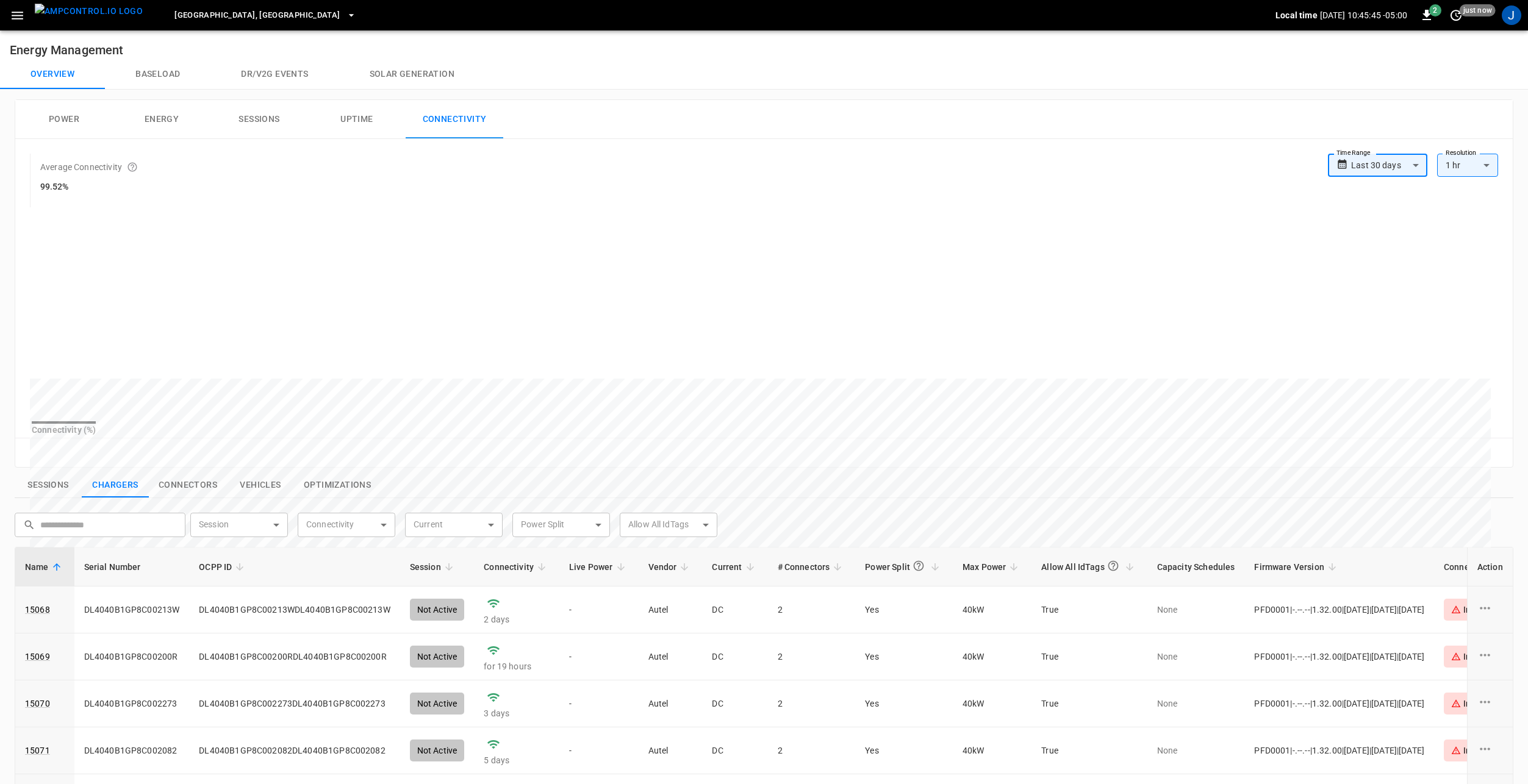
click at [1386, 166] on body "**********" at bounding box center [764, 569] width 1528 height 1139
click at [1264, 175] on div at bounding box center [764, 392] width 1528 height 784
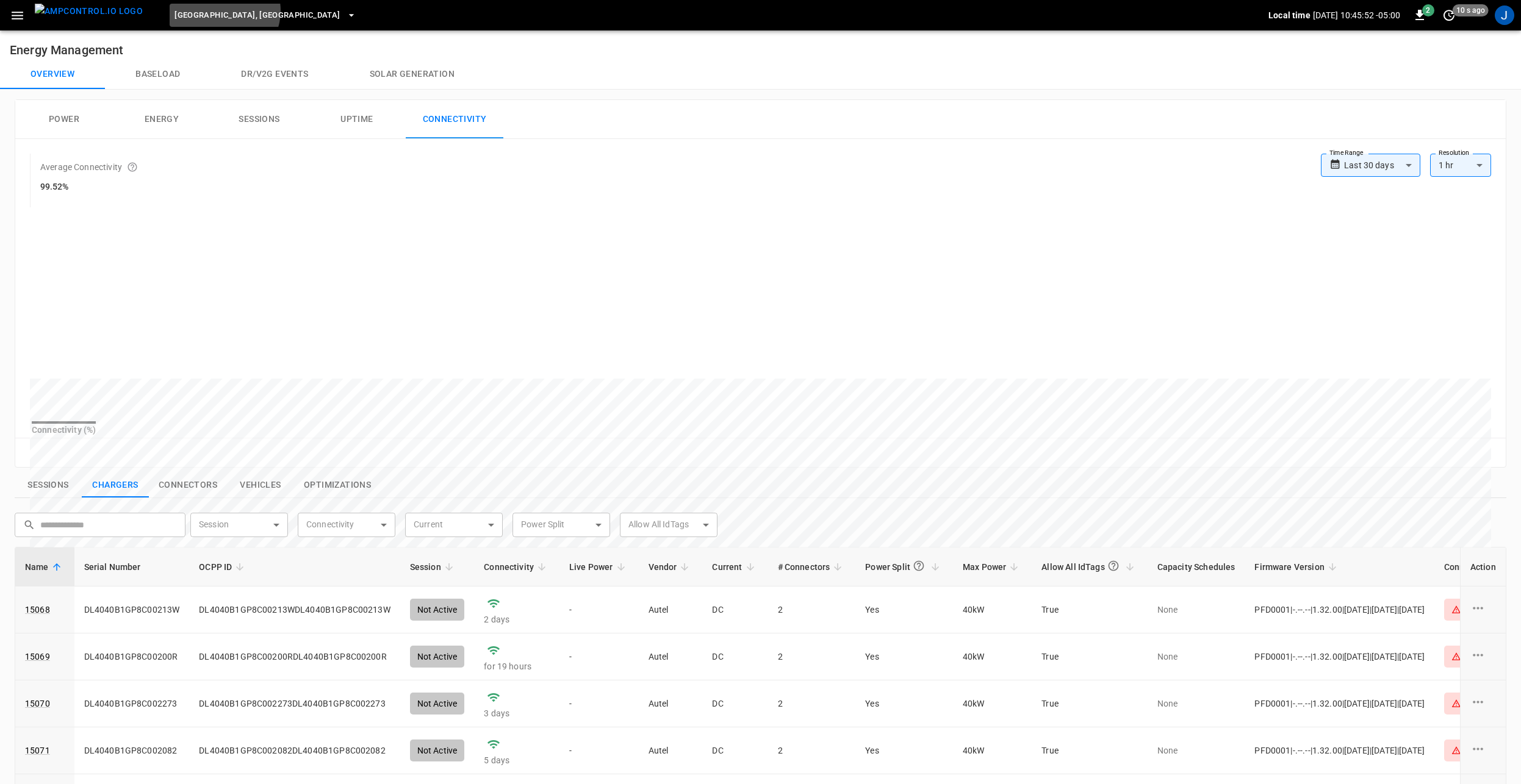
click at [201, 11] on span "[GEOGRAPHIC_DATA], [GEOGRAPHIC_DATA]" at bounding box center [257, 15] width 166 height 14
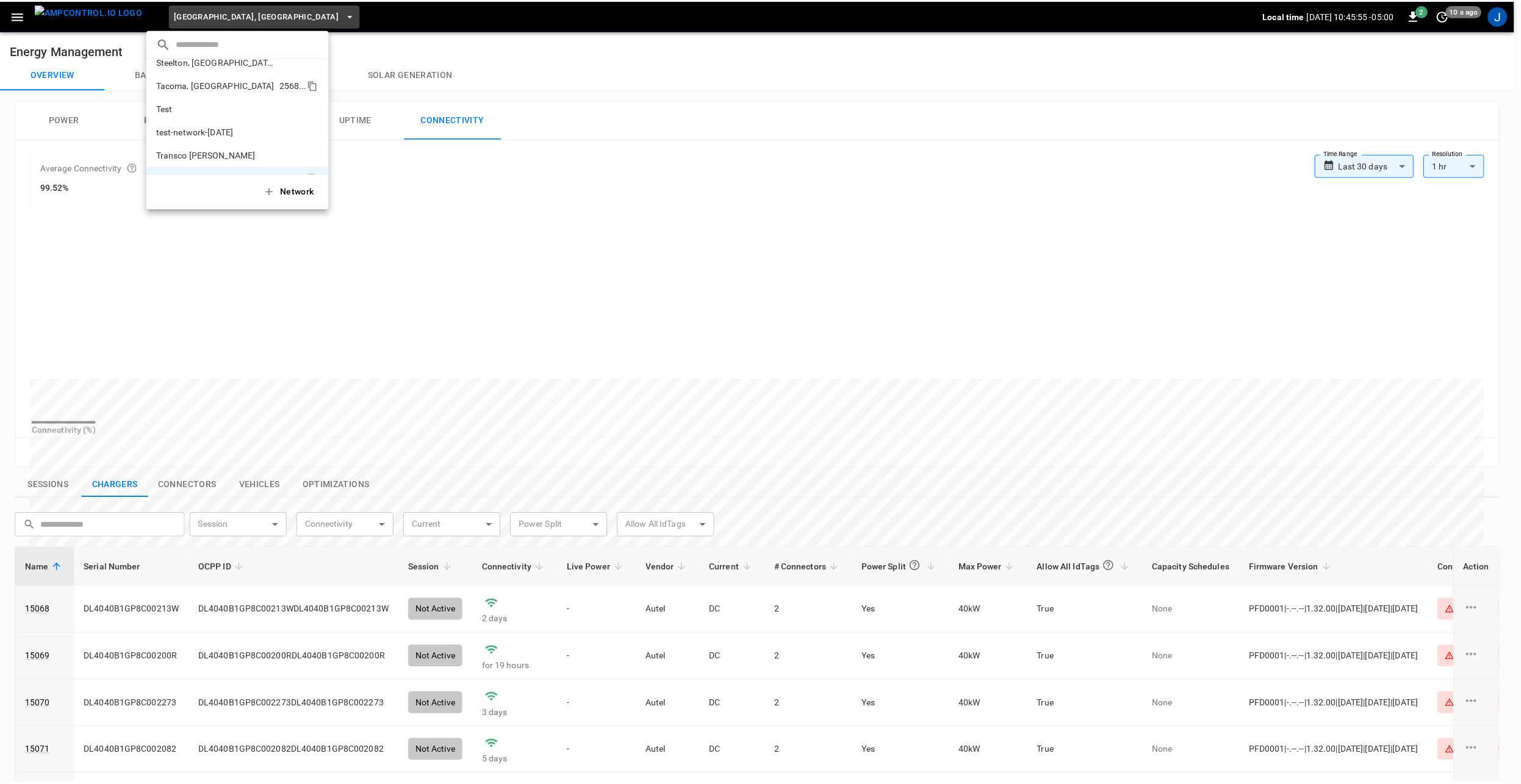
scroll to position [482, 0]
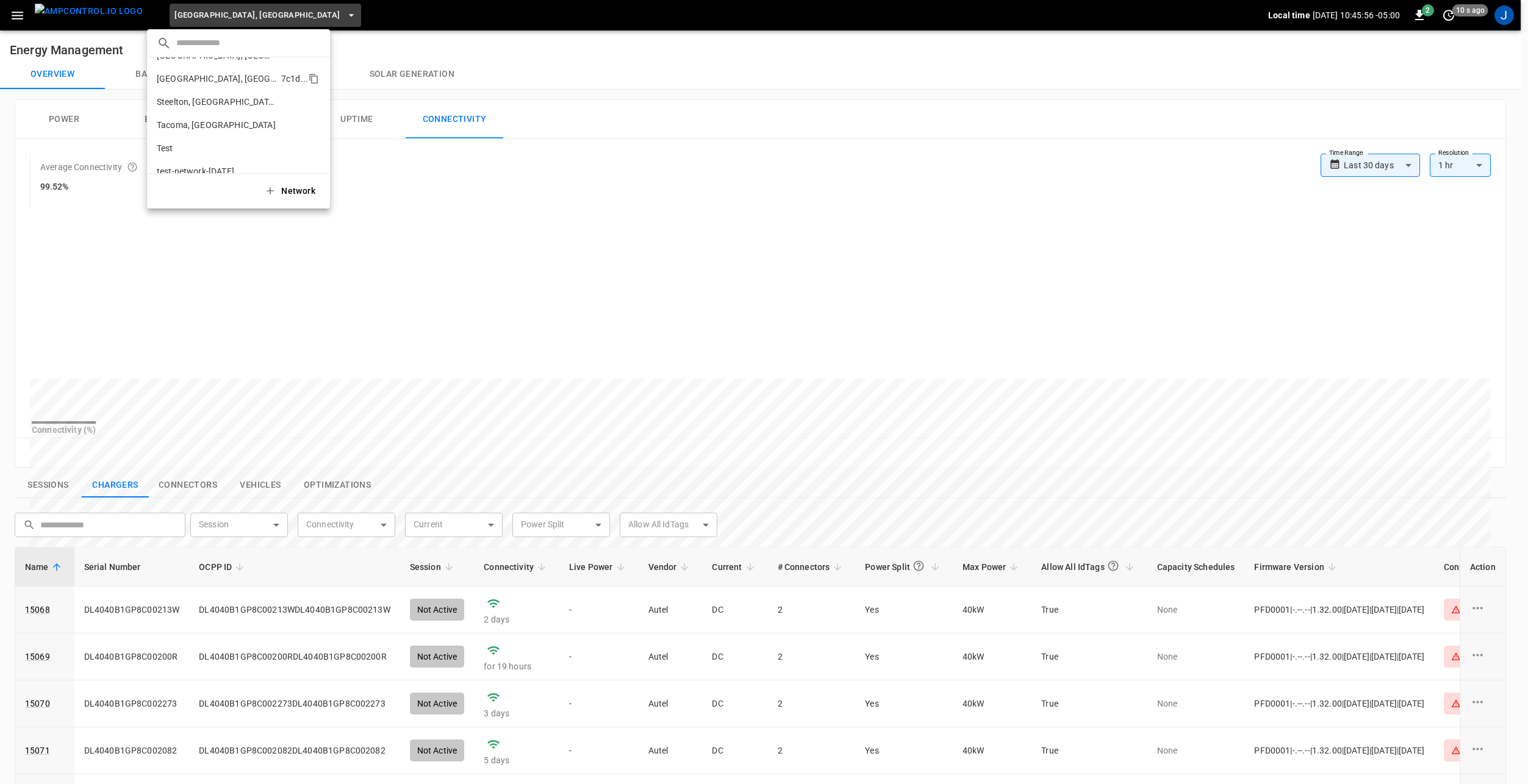
click at [214, 83] on p "[GEOGRAPHIC_DATA], [GEOGRAPHIC_DATA]" at bounding box center [216, 78] width 120 height 12
